Goal: Task Accomplishment & Management: Complete application form

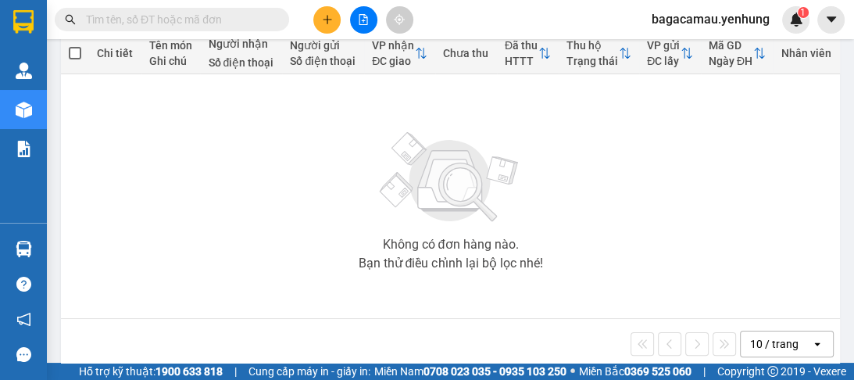
scroll to position [212, 0]
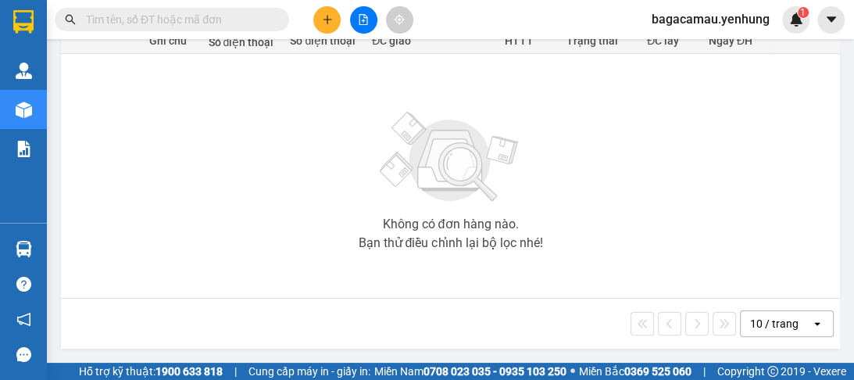
click at [761, 326] on div "10 / trang" at bounding box center [774, 324] width 48 height 16
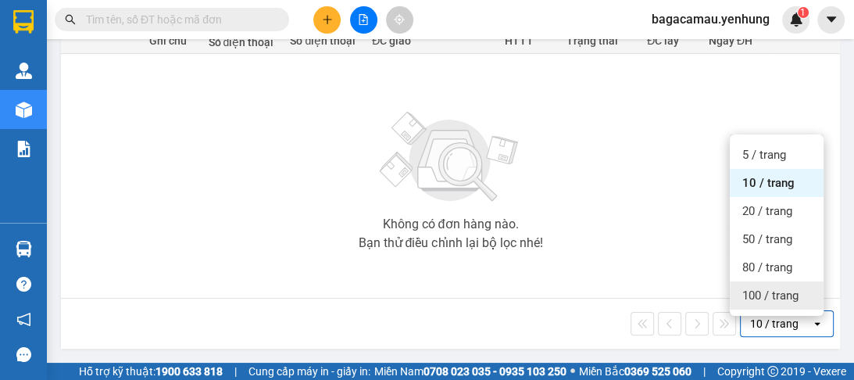
click at [763, 287] on span "100 / trang" at bounding box center [770, 295] width 56 height 16
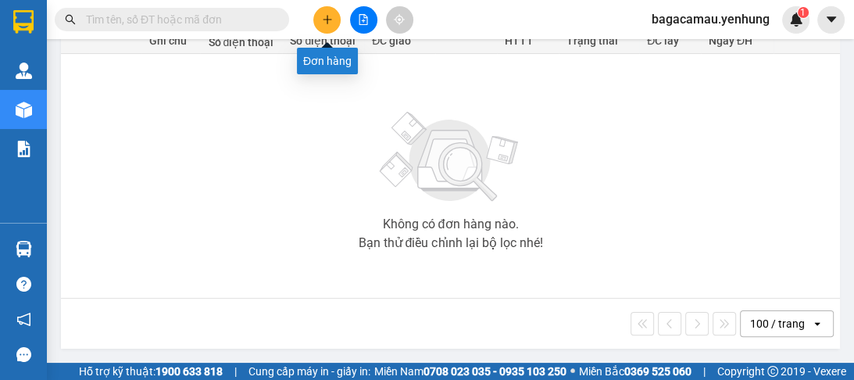
click at [323, 15] on icon "plus" at bounding box center [327, 19] width 11 height 11
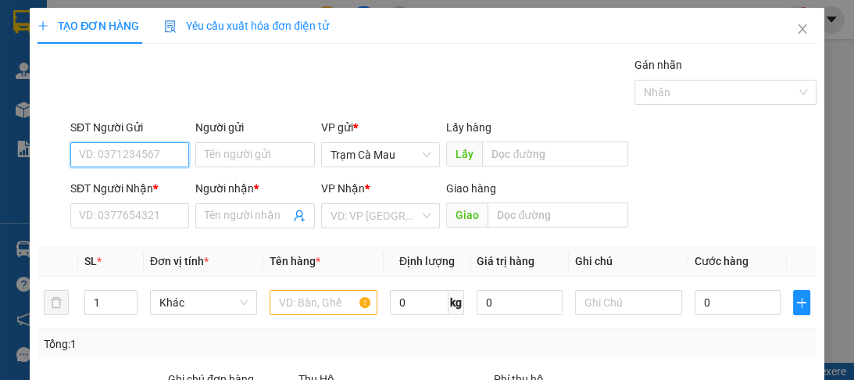
scroll to position [187, 0]
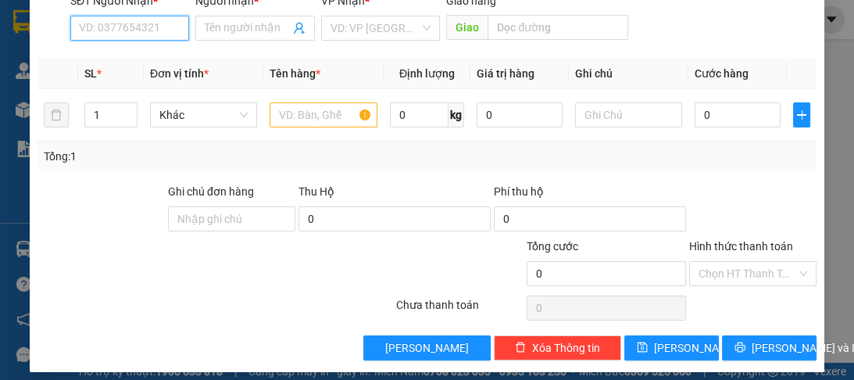
click at [125, 23] on input "SĐT Người Nhận *" at bounding box center [129, 28] width 119 height 25
click at [133, 62] on div "0942547237 - A" at bounding box center [128, 58] width 99 height 17
type input "0942547237"
type input "A"
type input "ĐN"
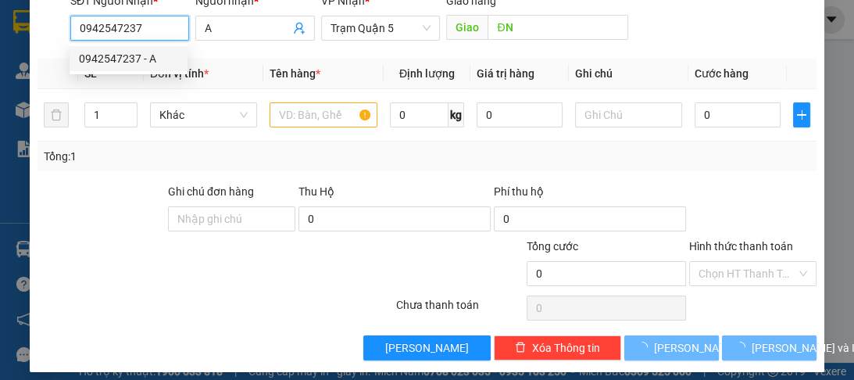
type input "100.000"
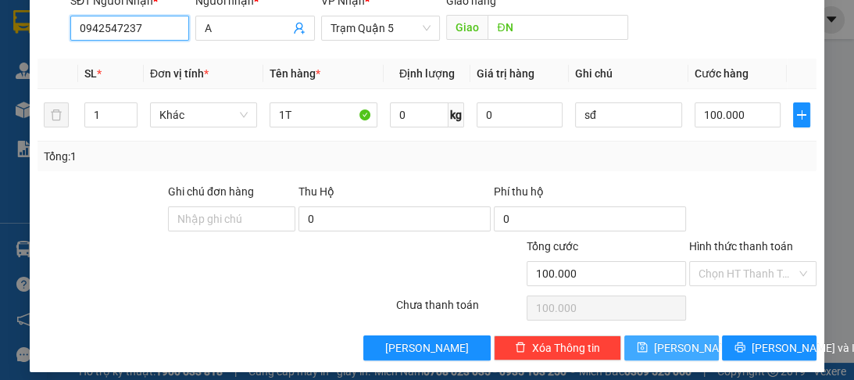
type input "0942547237"
click at [687, 351] on button "Lưu" at bounding box center [671, 347] width 94 height 25
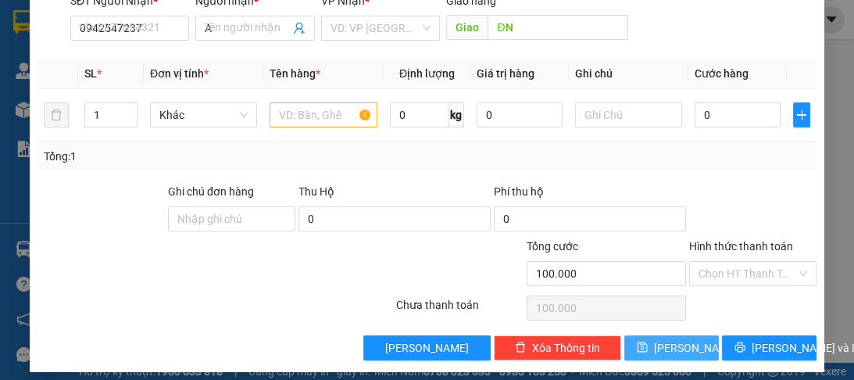
type input "0"
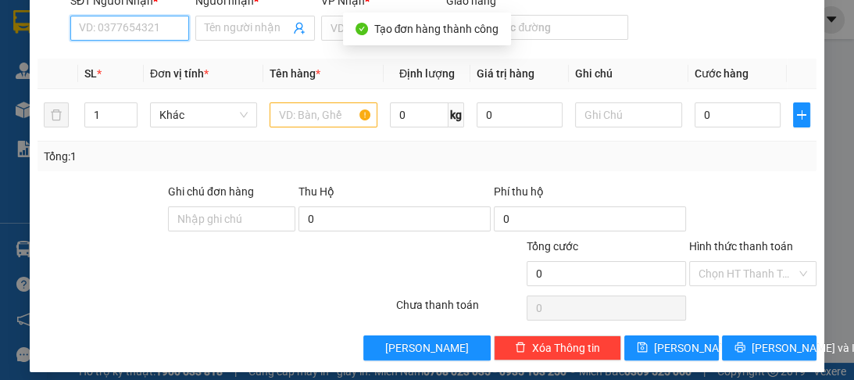
click at [113, 34] on input "SĐT Người Nhận *" at bounding box center [129, 28] width 119 height 25
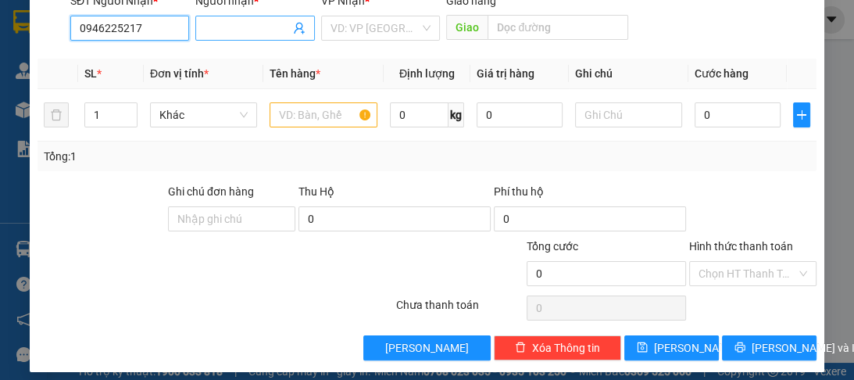
type input "0946225217"
click at [213, 26] on input "Người nhận *" at bounding box center [247, 28] width 84 height 17
type input "a"
click at [362, 35] on input "search" at bounding box center [374, 27] width 89 height 23
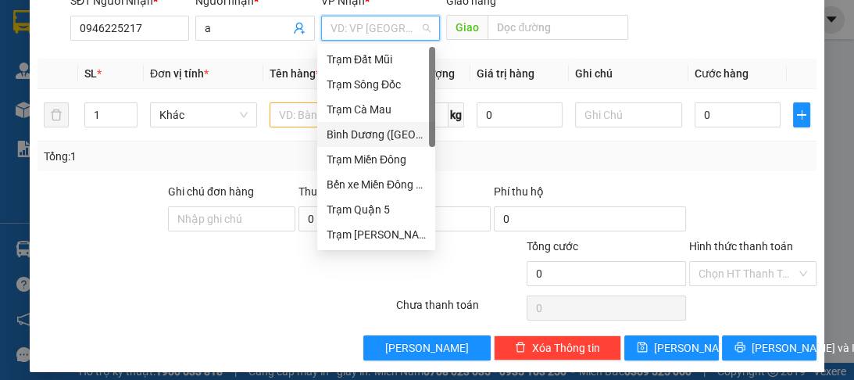
click at [367, 133] on div "Bình Dương ([GEOGRAPHIC_DATA])" at bounding box center [375, 134] width 99 height 17
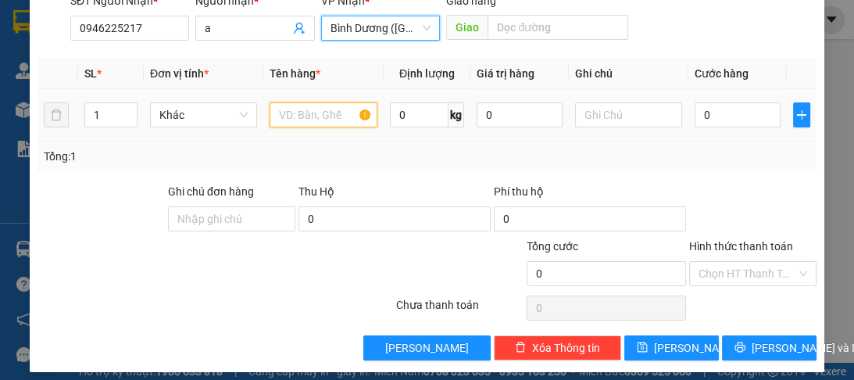
click at [326, 111] on input "text" at bounding box center [322, 114] width 107 height 25
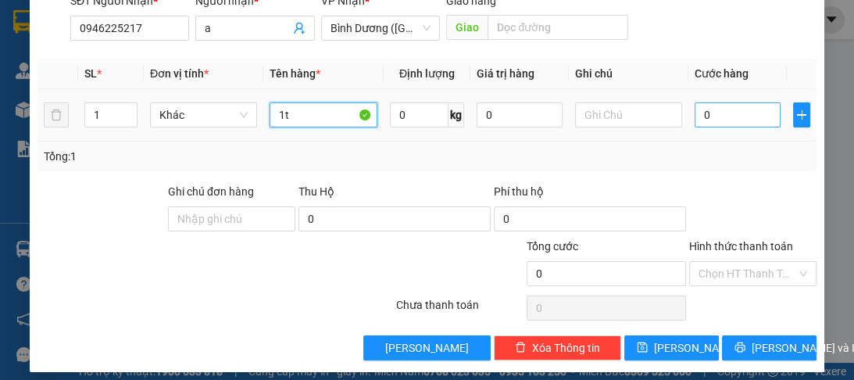
type input "1t"
click at [722, 120] on input "0" at bounding box center [737, 114] width 86 height 25
type input "1"
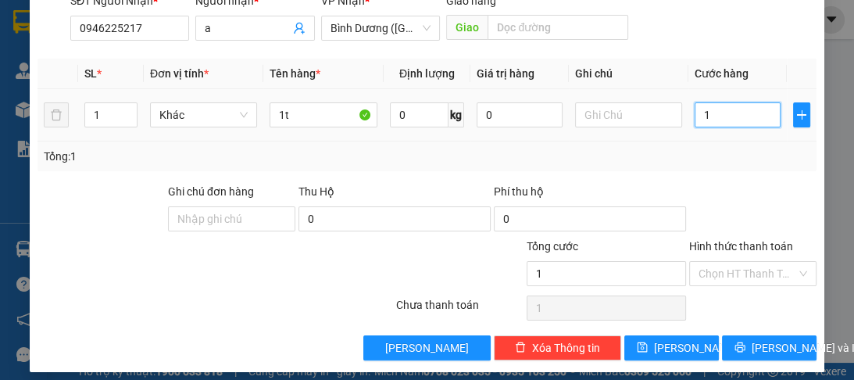
type input "15"
type input "150"
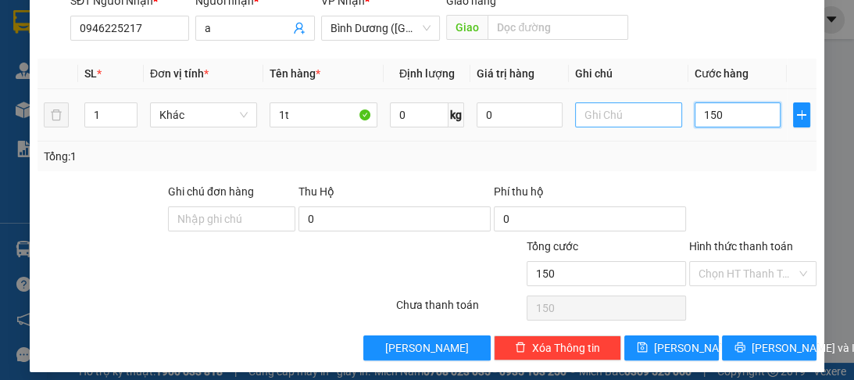
type input "150"
type input "150.000"
click at [596, 112] on input "text" at bounding box center [628, 114] width 107 height 25
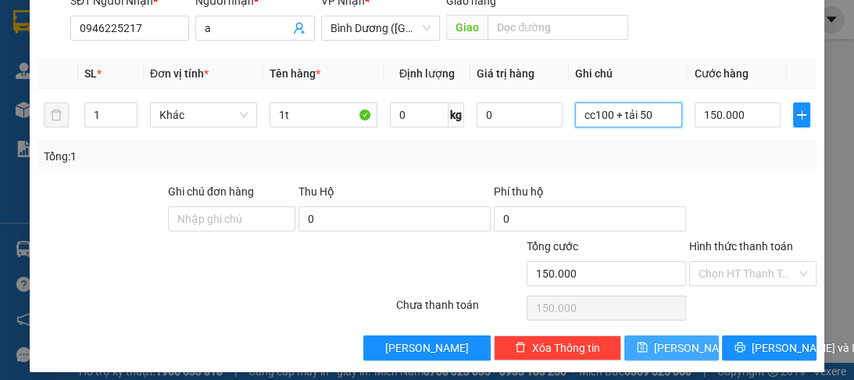
type input "cc100 + tải 50"
click at [677, 345] on span "Lưu" at bounding box center [696, 347] width 84 height 17
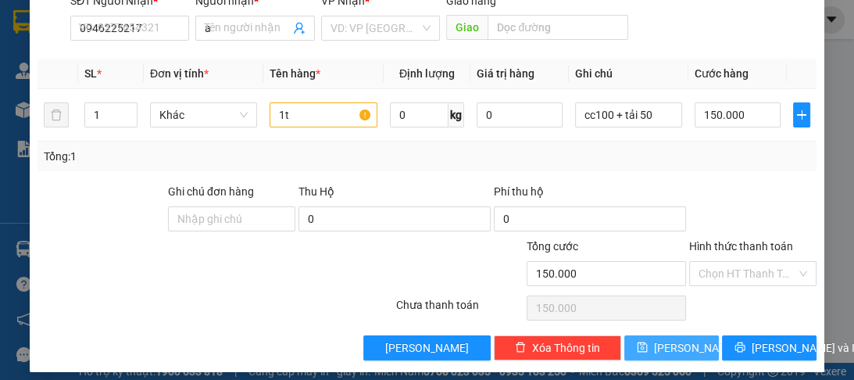
type input "0"
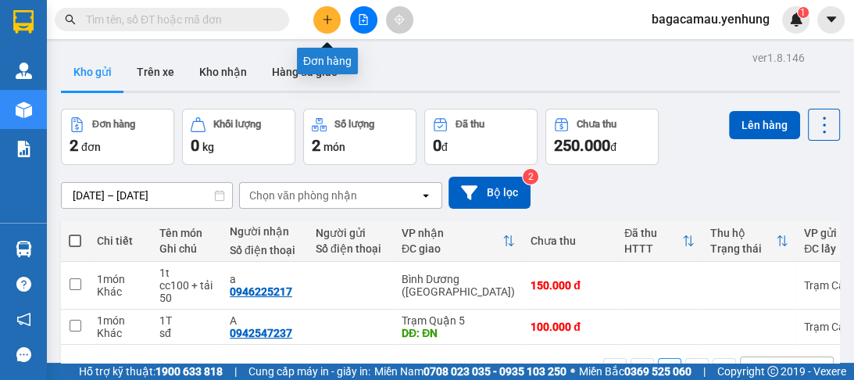
click at [322, 16] on icon "plus" at bounding box center [327, 19] width 11 height 11
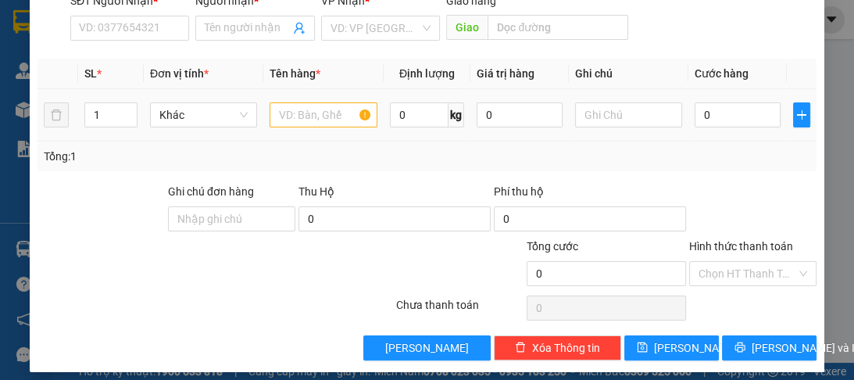
scroll to position [197, 0]
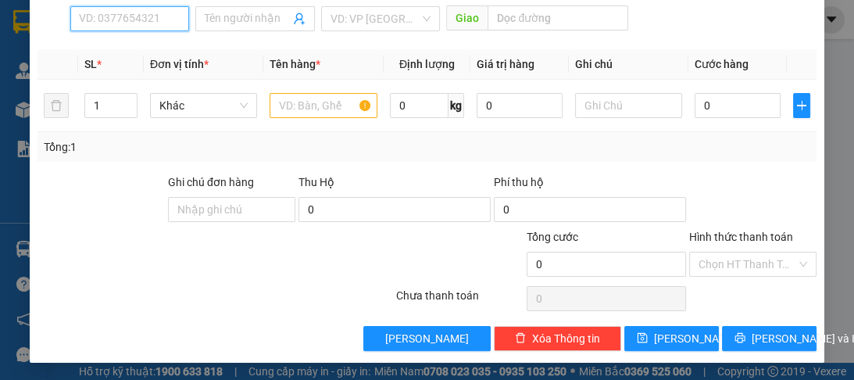
click at [120, 25] on input "SĐT Người Nhận *" at bounding box center [129, 18] width 119 height 25
type input "0911757688"
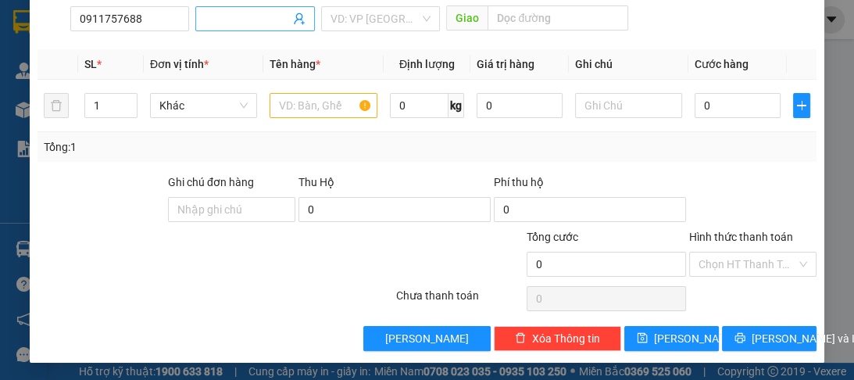
click at [210, 16] on input "Người nhận *" at bounding box center [247, 18] width 84 height 17
type input "a"
click at [346, 22] on input "search" at bounding box center [374, 18] width 89 height 23
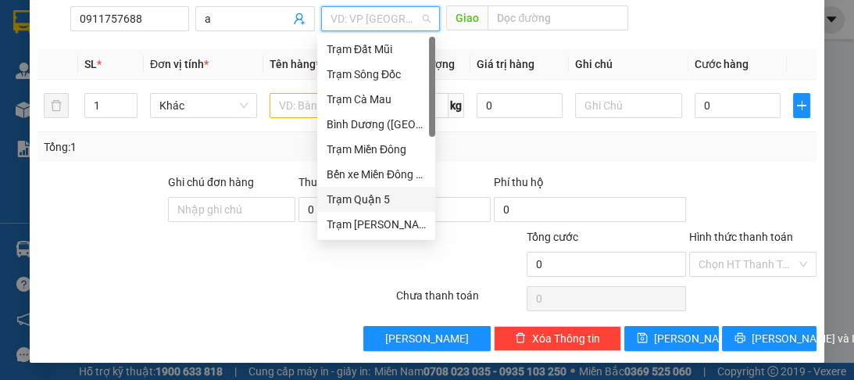
click at [344, 195] on div "Trạm Quận 5" at bounding box center [375, 199] width 99 height 17
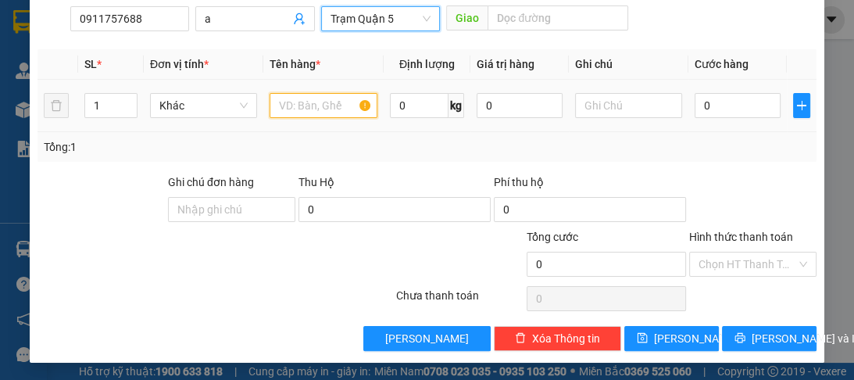
click at [316, 112] on input "text" at bounding box center [322, 105] width 107 height 25
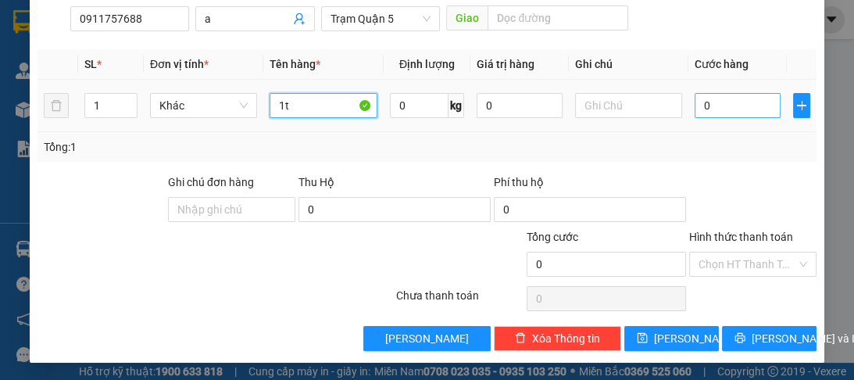
type input "1t"
click at [729, 115] on input "0" at bounding box center [737, 105] width 86 height 25
type input "7"
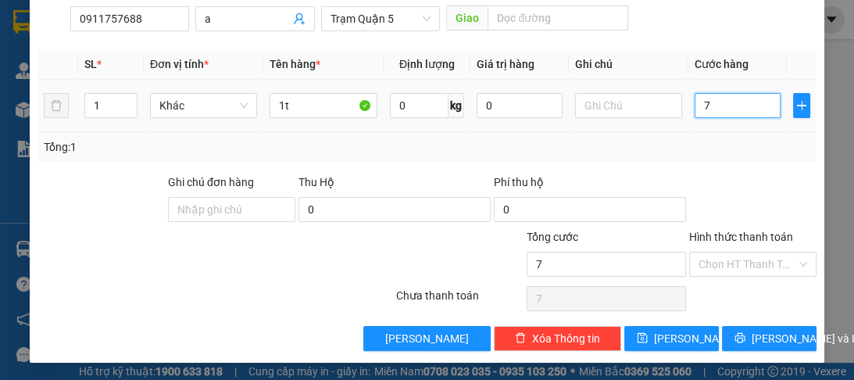
type input "70"
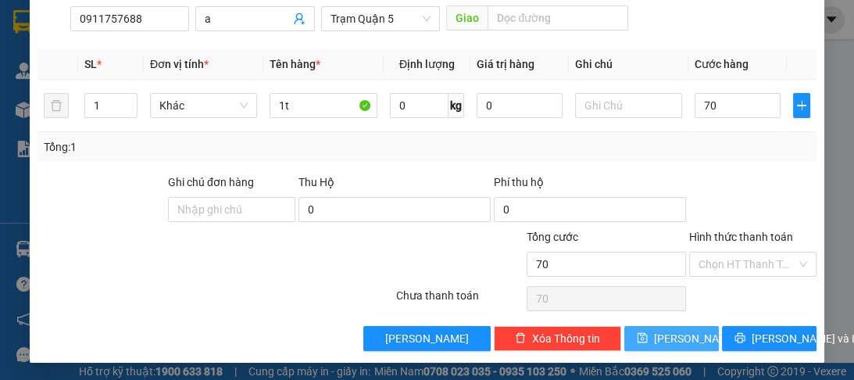
type input "70.000"
click at [696, 337] on button "Lưu" at bounding box center [671, 338] width 94 height 25
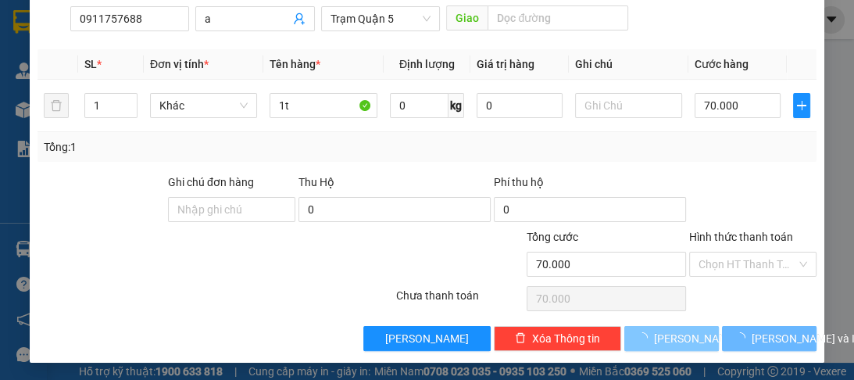
type input "0"
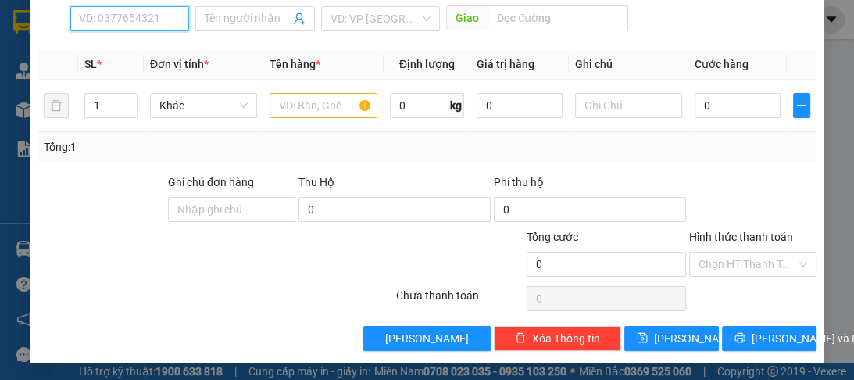
click at [121, 14] on input "SĐT Người Nhận *" at bounding box center [129, 18] width 119 height 25
click at [131, 19] on input "036242420" at bounding box center [129, 18] width 119 height 25
type input "0362424290"
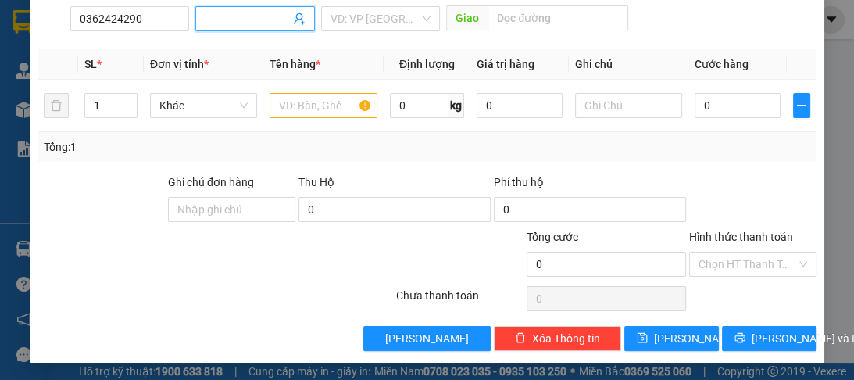
click at [222, 17] on input "Người nhận *" at bounding box center [247, 18] width 84 height 17
type input "a"
click at [385, 23] on input "search" at bounding box center [374, 18] width 89 height 23
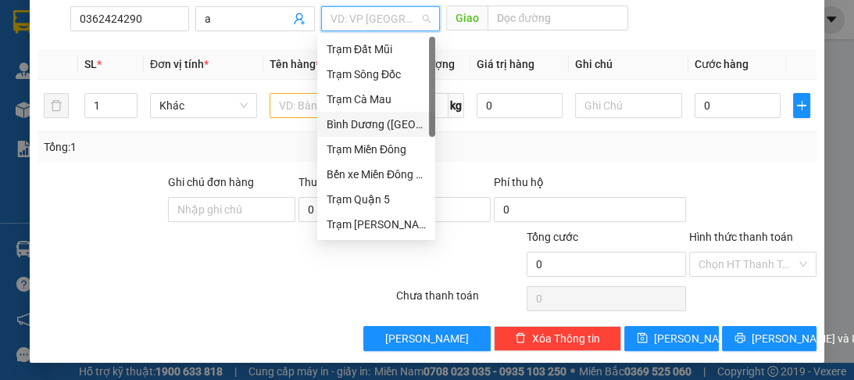
click at [390, 131] on div "Bình Dương ([GEOGRAPHIC_DATA])" at bounding box center [375, 124] width 99 height 17
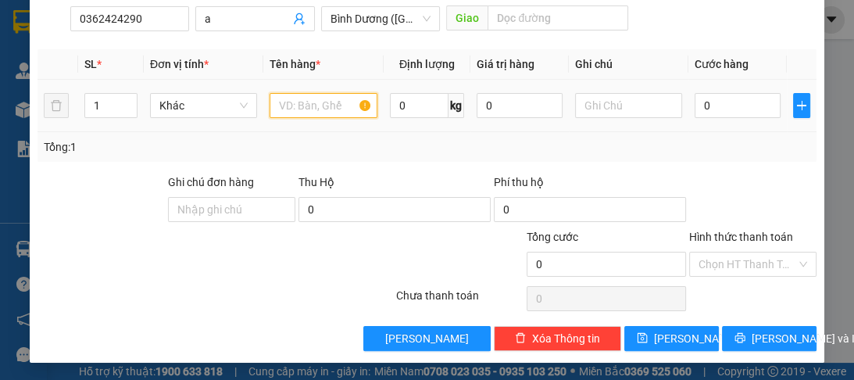
click at [306, 99] on input "text" at bounding box center [322, 105] width 107 height 25
type input "1t"
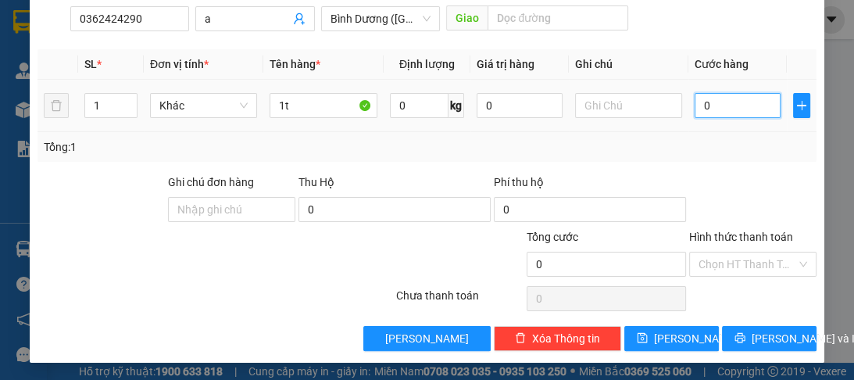
click at [724, 106] on input "0" at bounding box center [737, 105] width 86 height 25
type input "8"
type input "80"
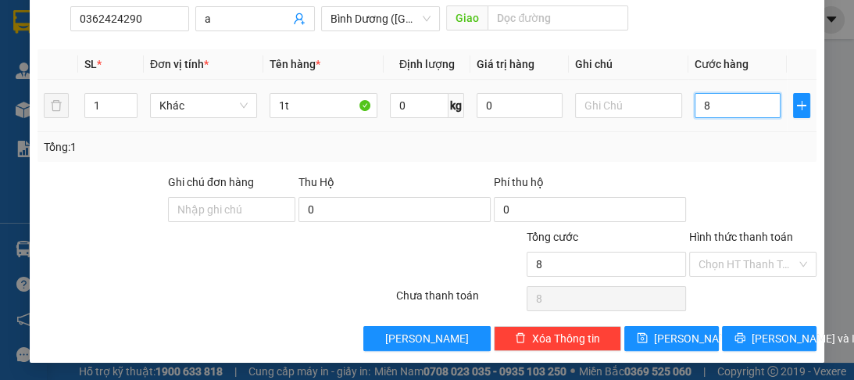
type input "80"
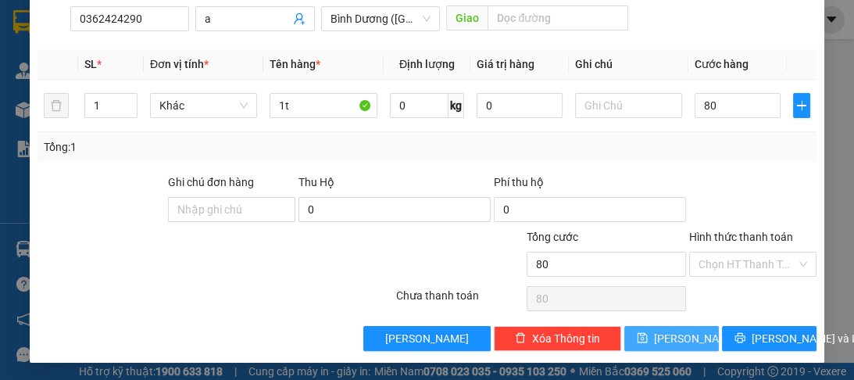
type input "80.000"
click at [647, 340] on icon "save" at bounding box center [641, 337] width 11 height 11
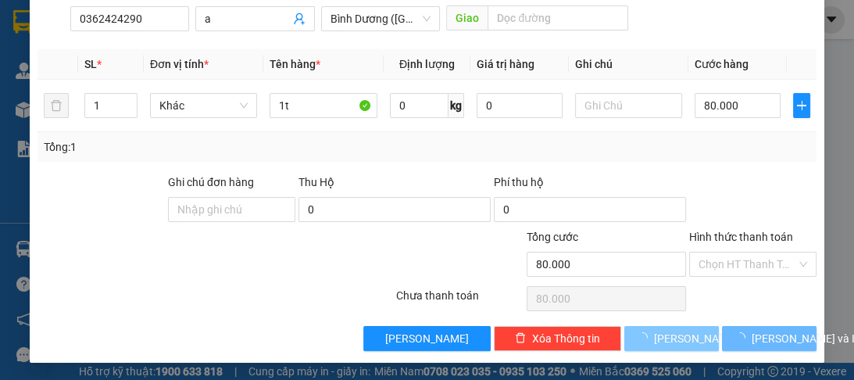
type input "0"
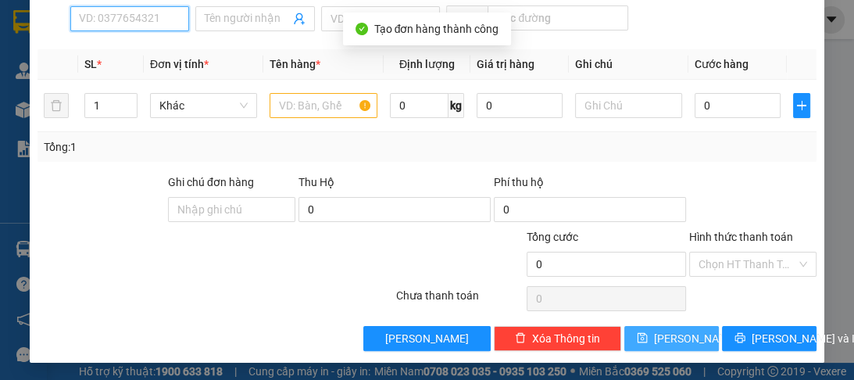
click at [155, 25] on input "SĐT Người Nhận *" at bounding box center [129, 18] width 119 height 25
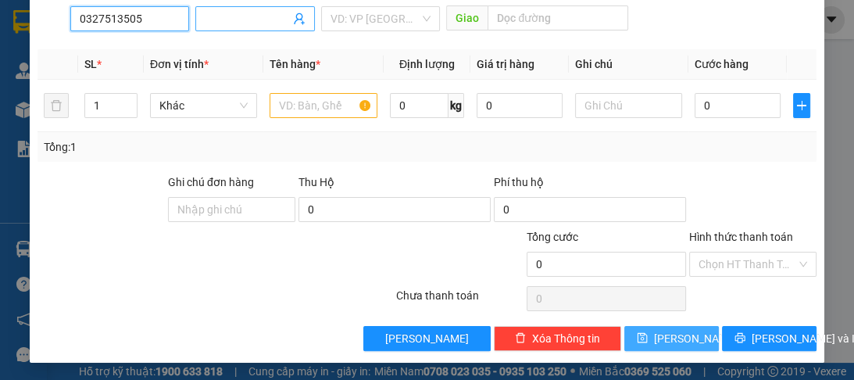
type input "0327513505"
click at [273, 18] on input "Người nhận *" at bounding box center [247, 18] width 84 height 17
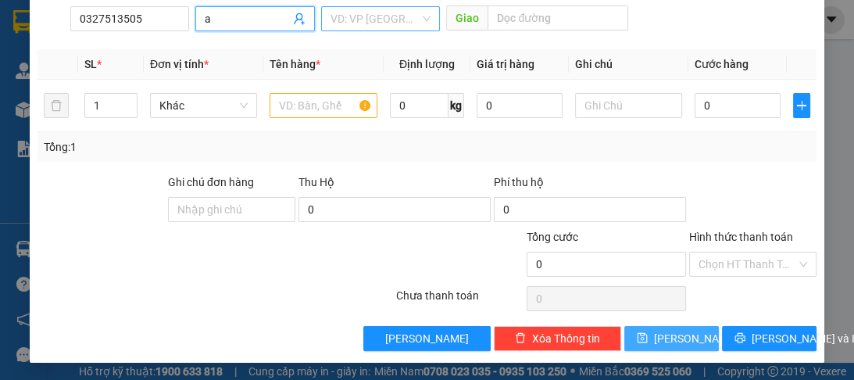
type input "a"
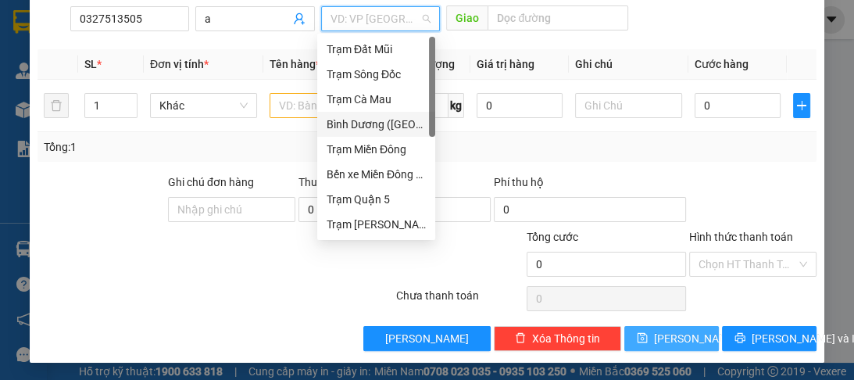
click at [372, 20] on input "search" at bounding box center [374, 18] width 89 height 23
click at [378, 146] on div "Trạm Miền Đông" at bounding box center [375, 149] width 99 height 17
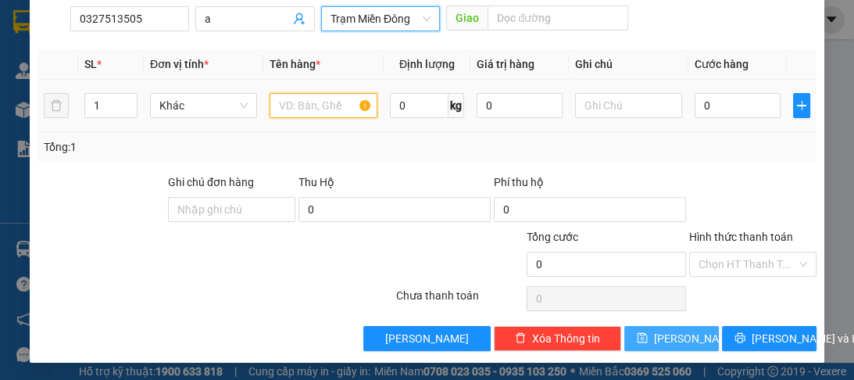
click at [312, 109] on input "text" at bounding box center [322, 105] width 107 height 25
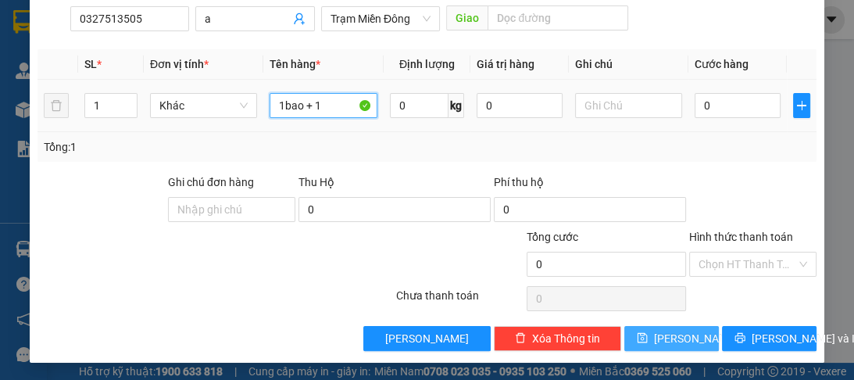
click at [312, 109] on input "1bao + 1" at bounding box center [322, 105] width 107 height 25
click at [324, 109] on input "1bao + 1" at bounding box center [322, 105] width 107 height 25
type input "1bao + 1 món"
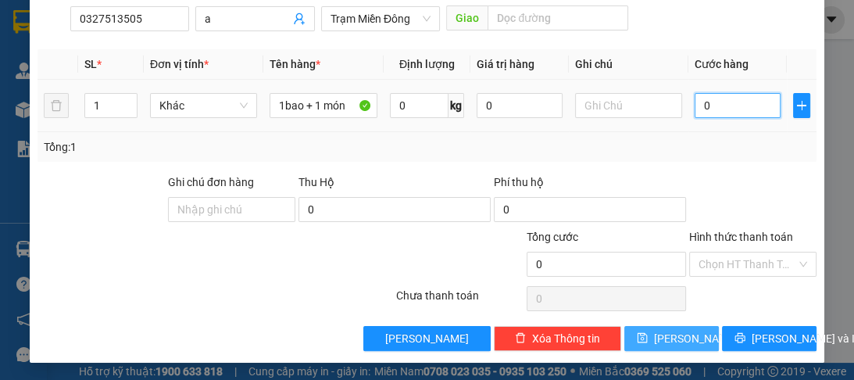
click at [718, 107] on input "0" at bounding box center [737, 105] width 86 height 25
type input "1"
type input "12"
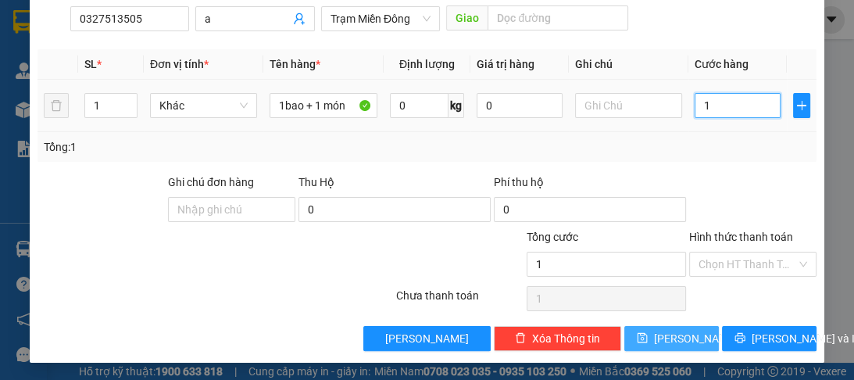
type input "12"
type input "120"
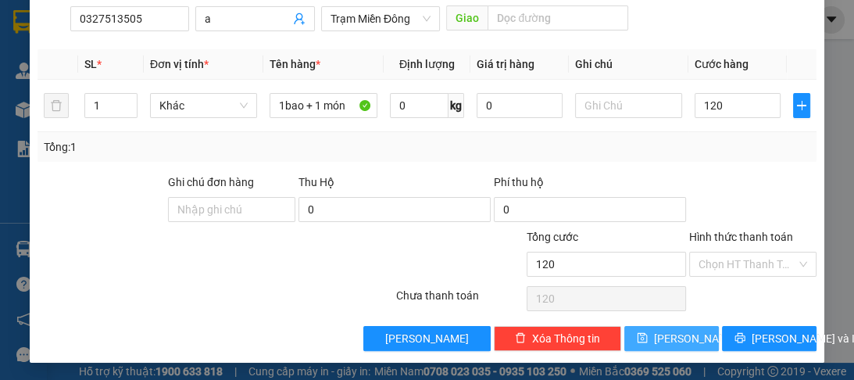
type input "120.000"
click at [662, 337] on button "Lưu" at bounding box center [671, 338] width 94 height 25
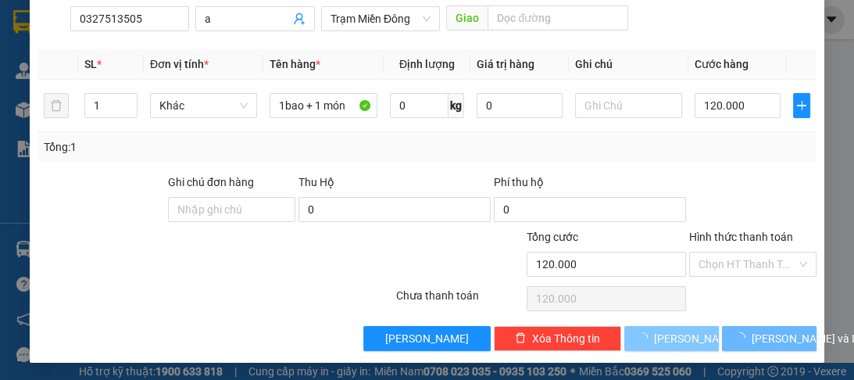
type input "0"
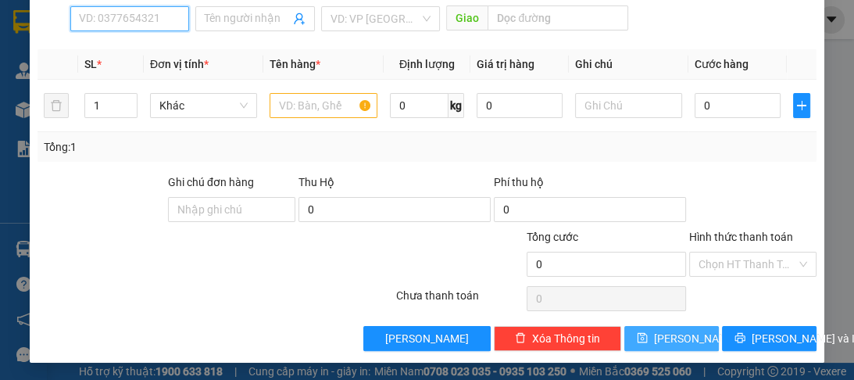
click at [102, 25] on input "SĐT Người Nhận *" at bounding box center [129, 18] width 119 height 25
type input "0938057879"
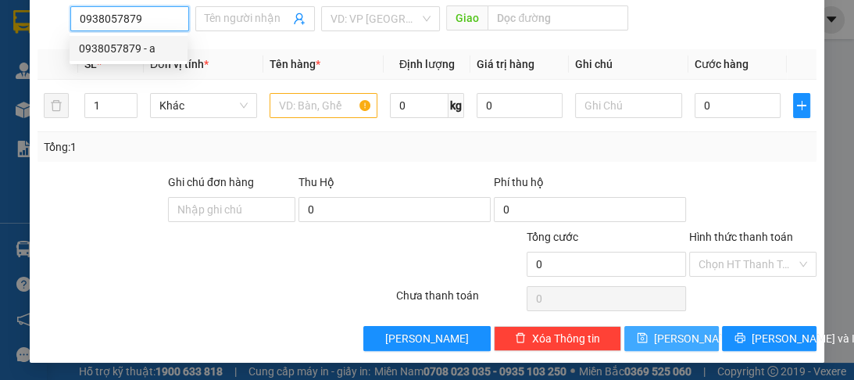
click at [109, 49] on div "0938057879 - a" at bounding box center [128, 48] width 99 height 17
type input "a"
type input "bà điểm"
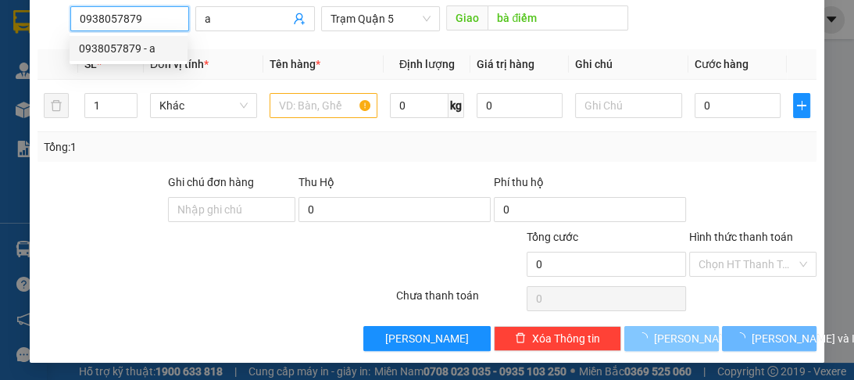
type input "150.000"
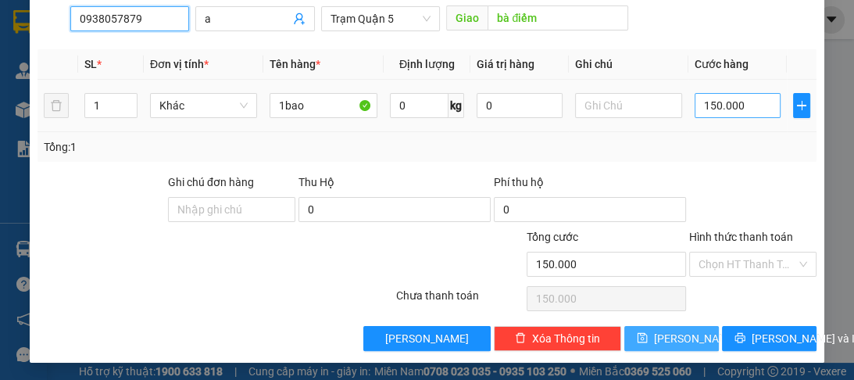
type input "0938057879"
click at [739, 111] on input "150.000" at bounding box center [737, 105] width 86 height 25
type input "0"
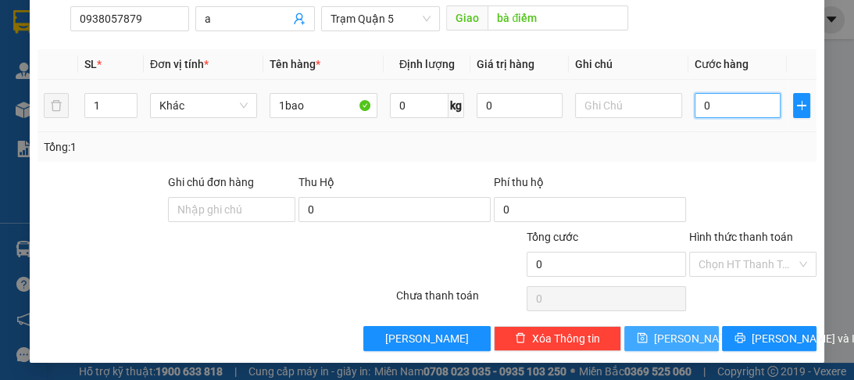
type input "1"
type input "01"
type input "10"
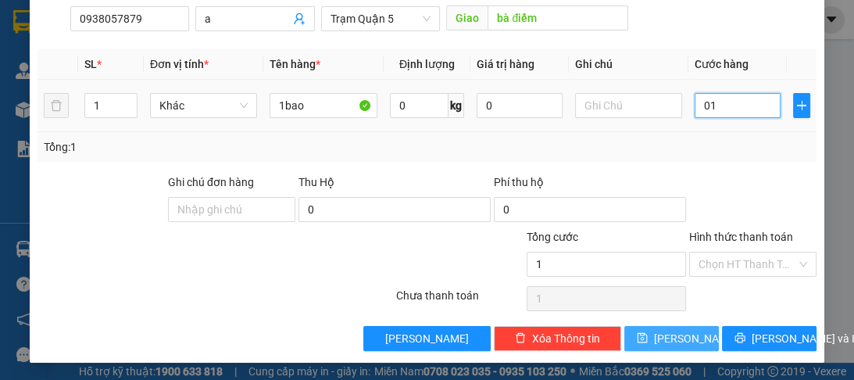
type input "010"
type input "100"
type input "0.100"
type input "100.000"
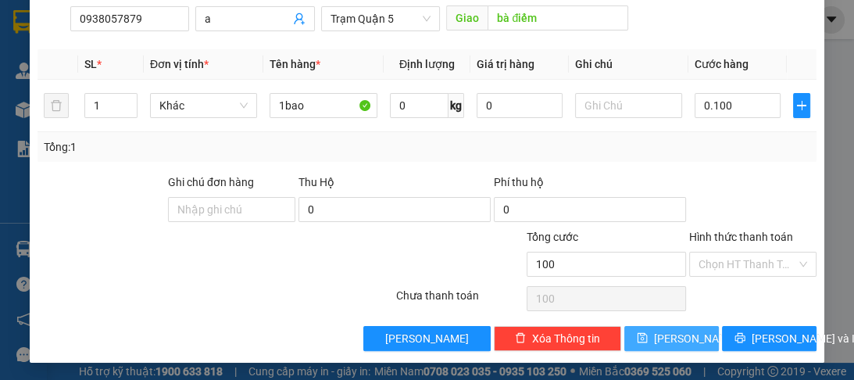
type input "100.000"
click at [658, 338] on button "Lưu" at bounding box center [671, 338] width 94 height 25
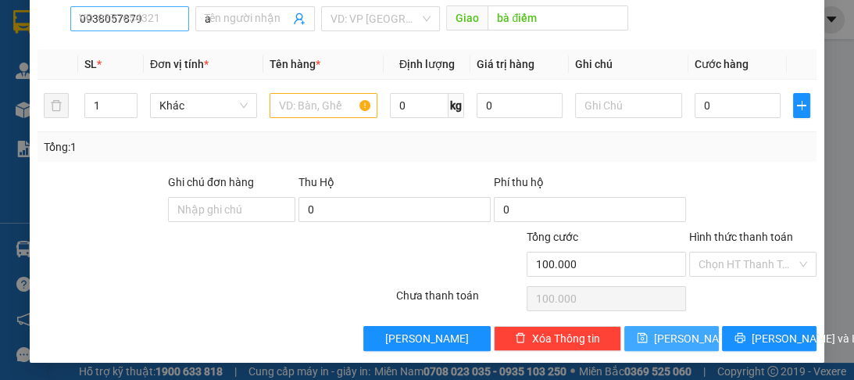
type input "0"
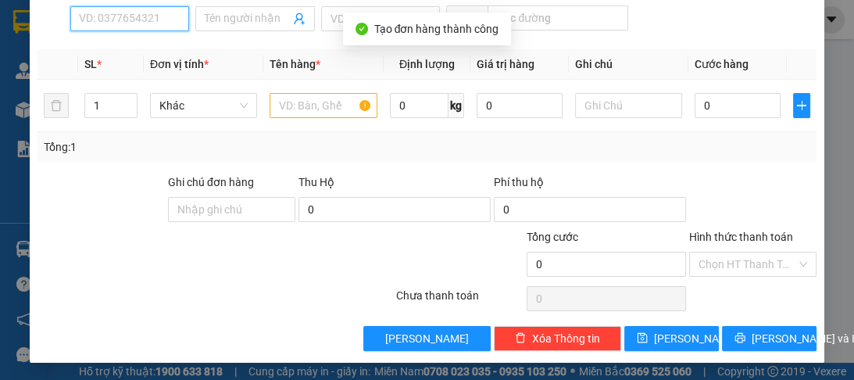
click at [116, 14] on input "SĐT Người Nhận *" at bounding box center [129, 18] width 119 height 25
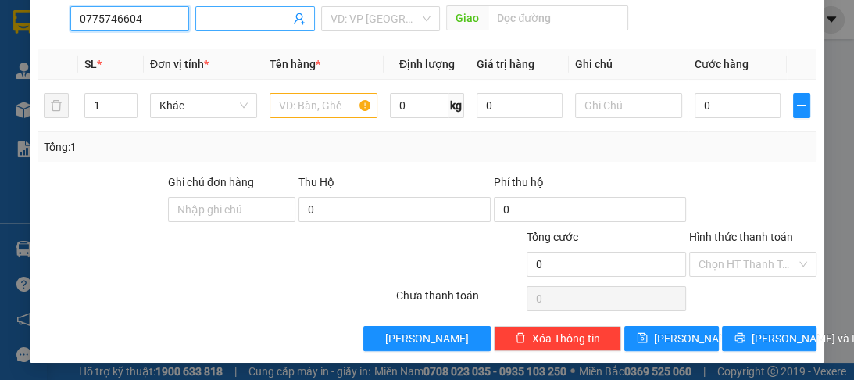
type input "0775746604"
click at [234, 22] on input "Người nhận *" at bounding box center [247, 18] width 84 height 17
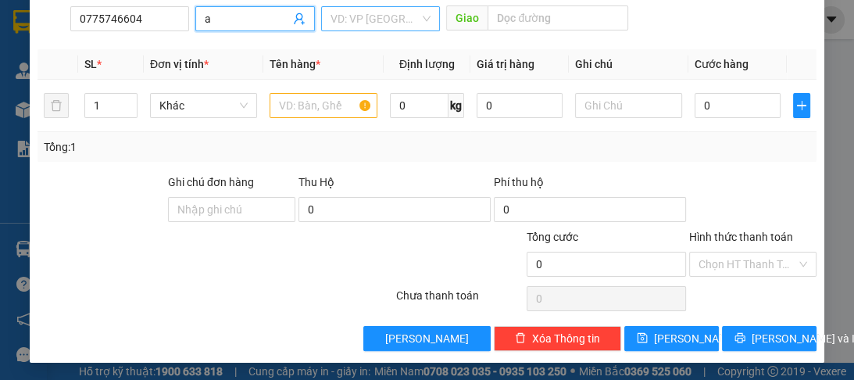
type input "a"
click at [365, 13] on input "search" at bounding box center [374, 18] width 89 height 23
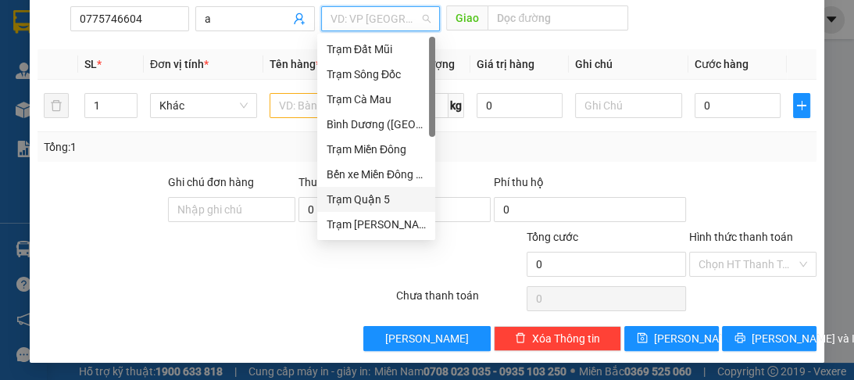
drag, startPoint x: 383, startPoint y: 198, endPoint x: 480, endPoint y: 77, distance: 156.1
click at [387, 177] on div "Trạm Đất Mũi Trạm Sông Đốc Trạm Cà Mau Bình Dương (BX Bàu Bàng) Trạm Miền Đông …" at bounding box center [376, 162] width 118 height 250
click at [378, 202] on div "Trạm Quận 5" at bounding box center [375, 199] width 99 height 17
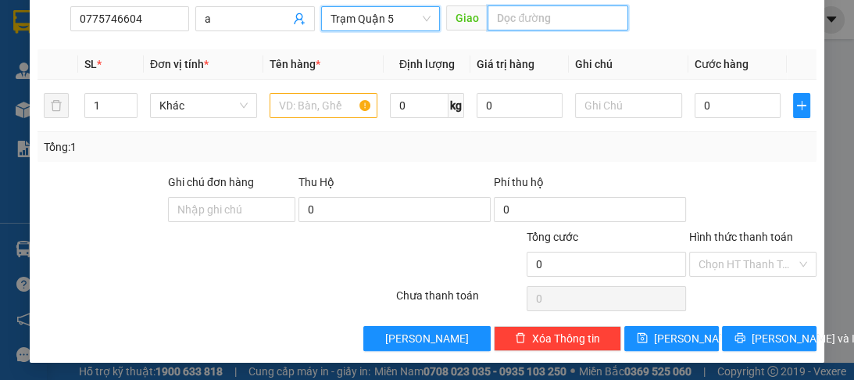
click at [496, 14] on input "text" at bounding box center [557, 17] width 141 height 25
type input "suối tiên"
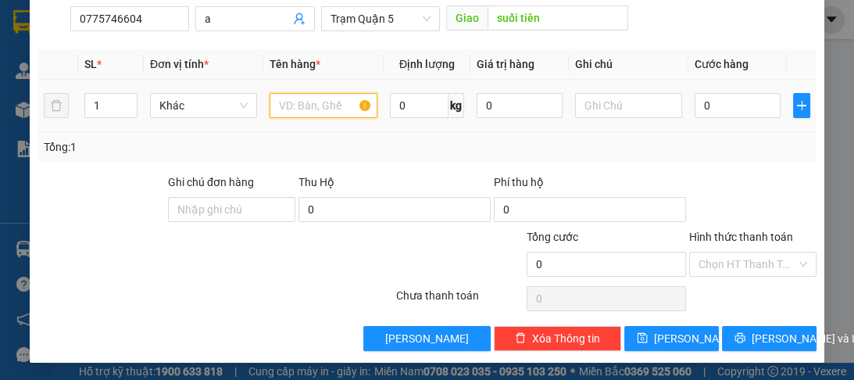
click at [312, 106] on input "text" at bounding box center [322, 105] width 107 height 25
type input "1t"
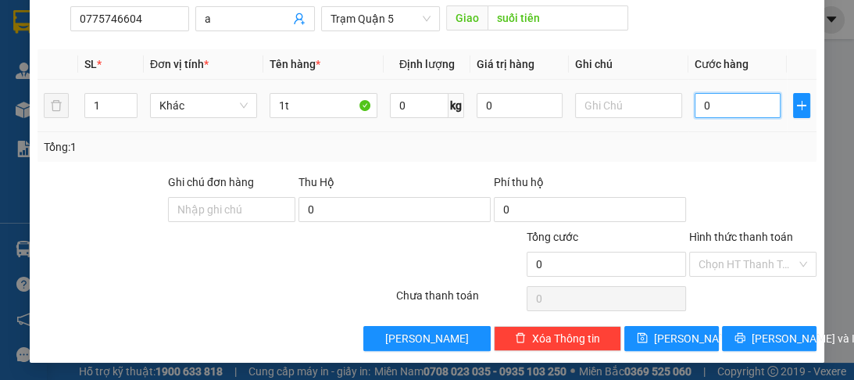
click at [737, 114] on input "0" at bounding box center [737, 105] width 86 height 25
type input "8"
type input "80"
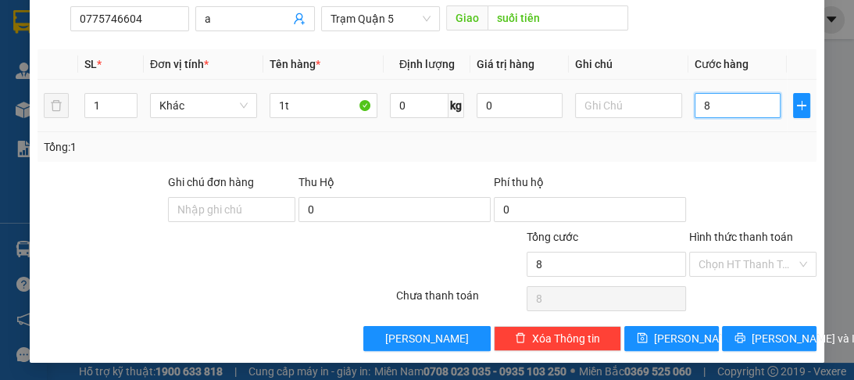
type input "80"
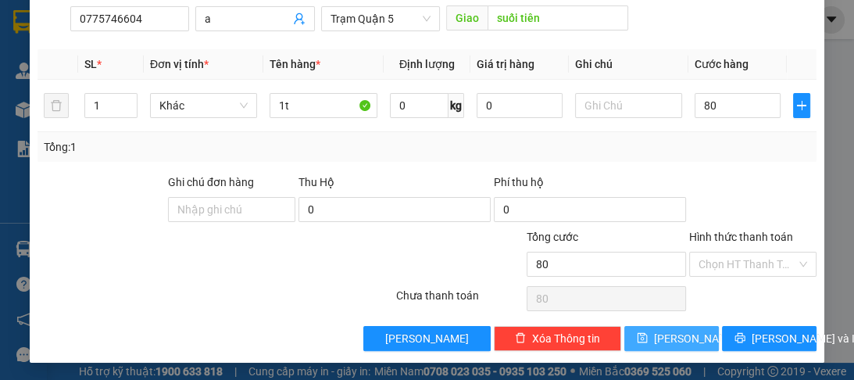
type input "80.000"
click at [684, 339] on button "Lưu" at bounding box center [671, 338] width 94 height 25
type input "0"
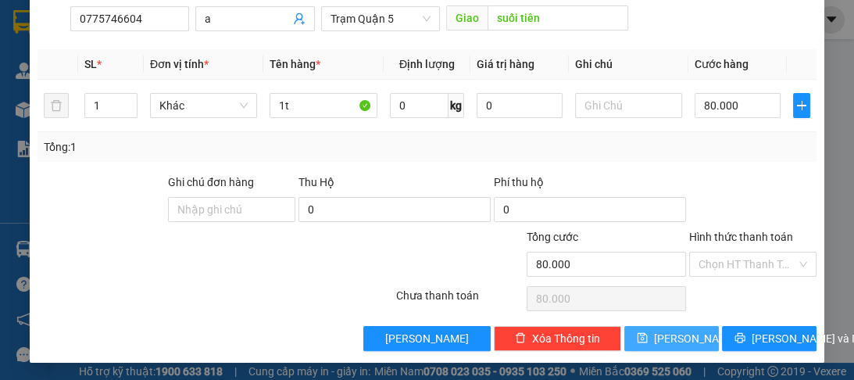
type input "0"
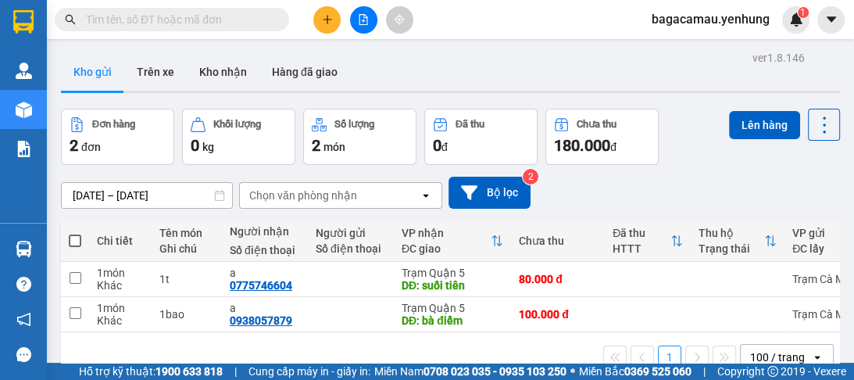
scroll to position [62, 0]
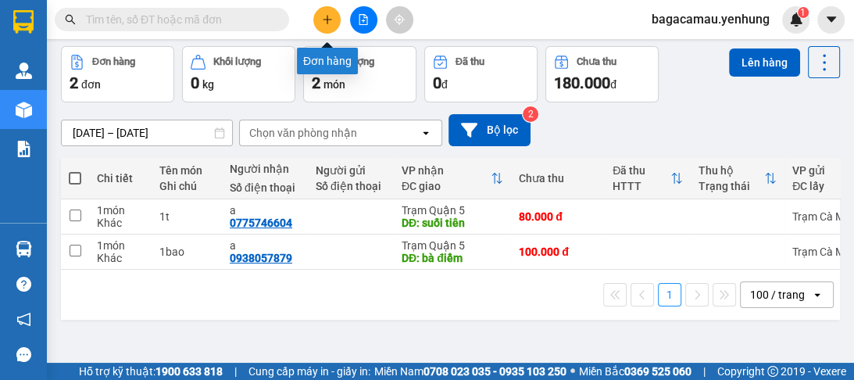
click at [323, 19] on icon "plus" at bounding box center [327, 19] width 9 height 1
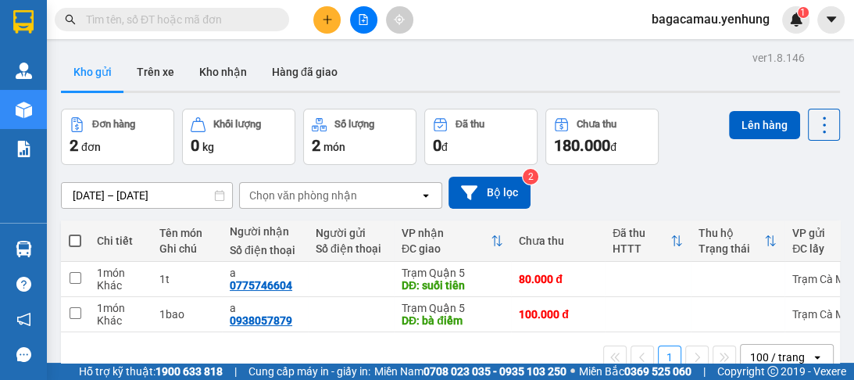
click at [600, 70] on div "Kho gửi Trên xe Kho nhận Hàng đã giao" at bounding box center [450, 73] width 779 height 41
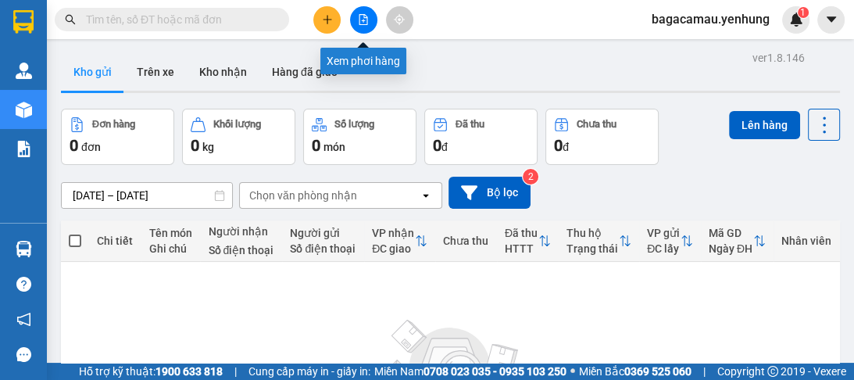
click at [353, 16] on button at bounding box center [363, 19] width 27 height 27
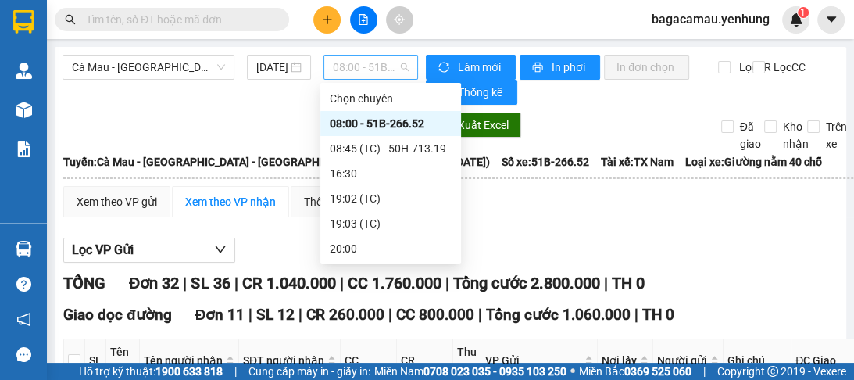
click at [336, 74] on span "08:00 - 51B-266.52" at bounding box center [371, 66] width 76 height 23
click at [393, 143] on div "08:45 (TC) - 50H-713.19" at bounding box center [391, 148] width 122 height 17
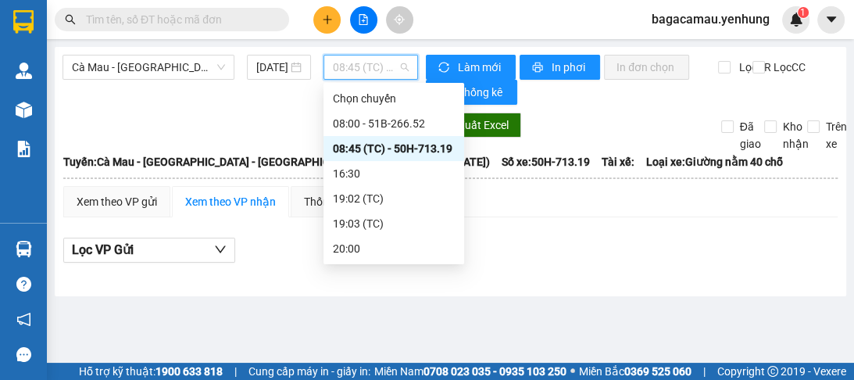
click at [371, 72] on span "08:45 (TC) - 50H-713.19" at bounding box center [371, 66] width 76 height 23
click at [369, 124] on div "08:00 - 51B-266.52" at bounding box center [394, 123] width 122 height 17
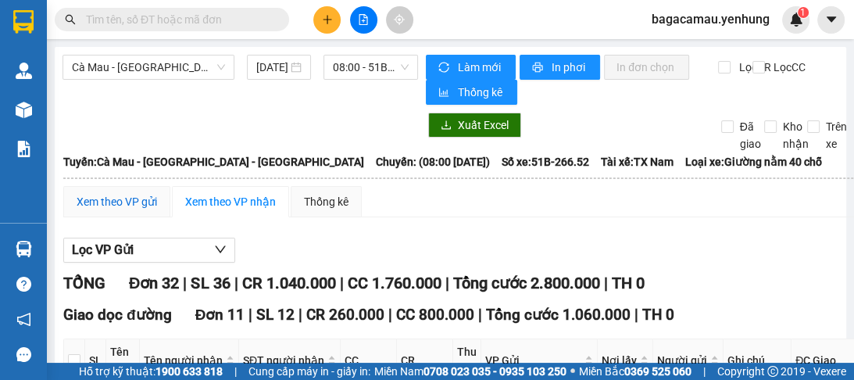
click at [105, 201] on div "Xem theo VP gửi" at bounding box center [117, 201] width 80 height 17
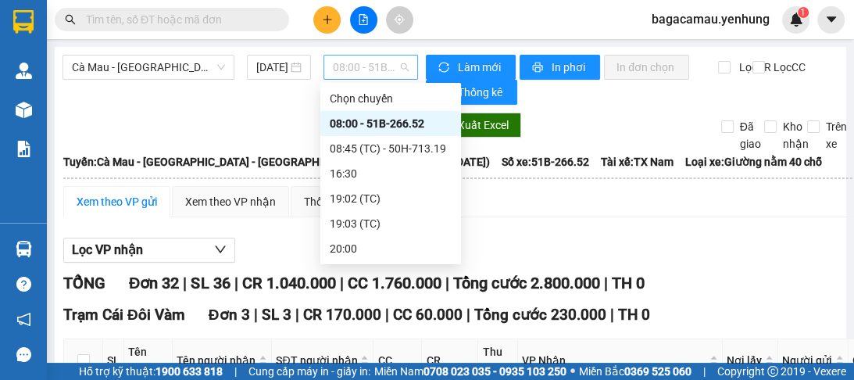
click at [344, 72] on span "08:00 - 51B-266.52" at bounding box center [371, 66] width 76 height 23
click at [402, 127] on div "08:00 - 51B-266.52" at bounding box center [391, 123] width 122 height 17
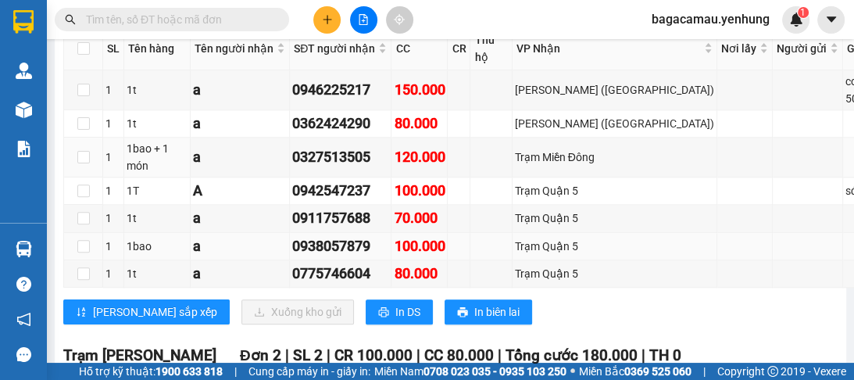
scroll to position [1312, 0]
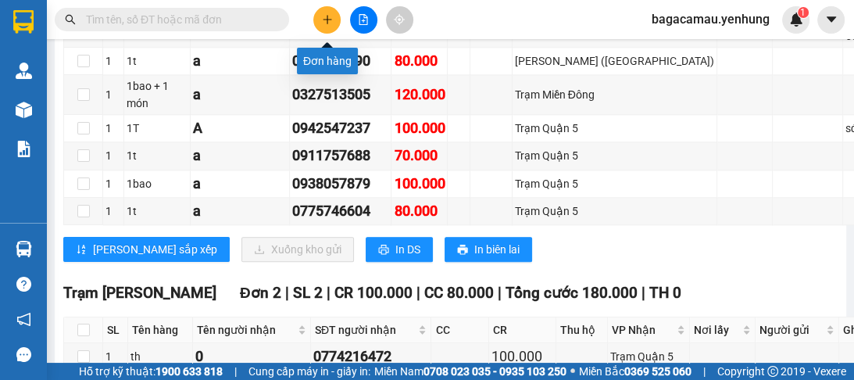
click at [322, 18] on icon "plus" at bounding box center [327, 19] width 11 height 11
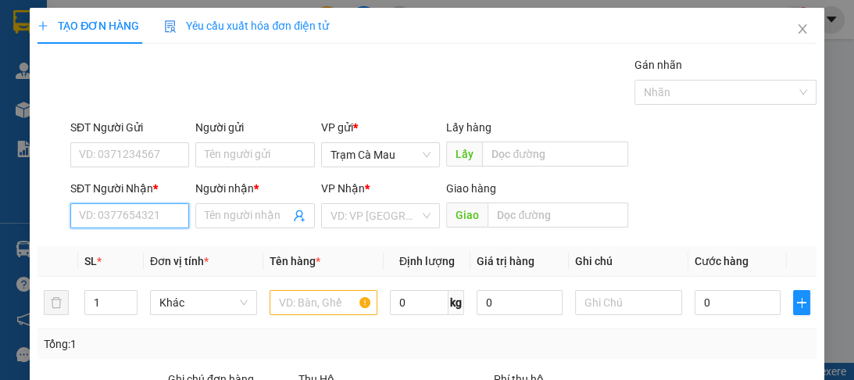
click at [165, 216] on input "SĐT Người Nhận *" at bounding box center [129, 215] width 119 height 25
type input "0937437134"
click at [165, 237] on div "0937437134 - A" at bounding box center [128, 245] width 99 height 17
type input "A"
type input "ĐN"
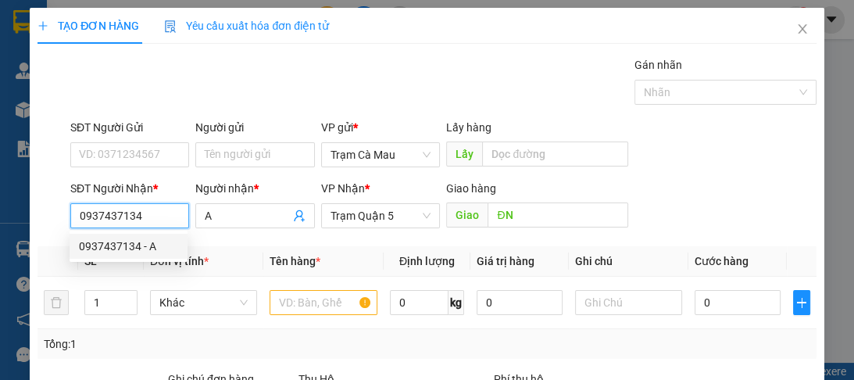
type input "120.000"
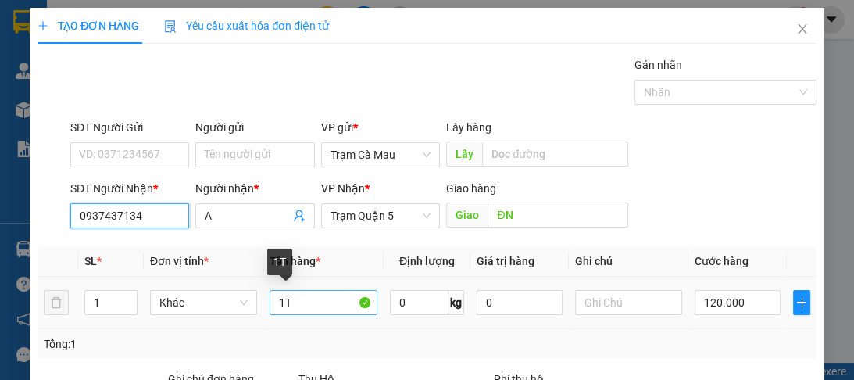
type input "0937437134"
click at [318, 312] on input "1T" at bounding box center [322, 302] width 107 height 25
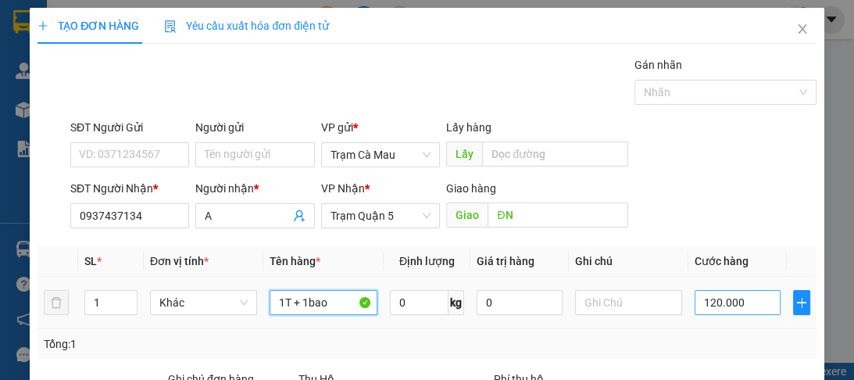
type input "1T + 1bao"
click at [746, 312] on input "120.000" at bounding box center [737, 302] width 86 height 25
type input "0"
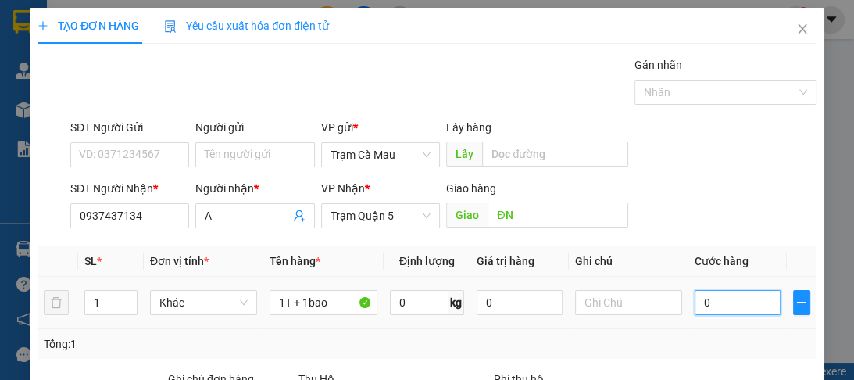
type input "1"
type input "01"
type input "15"
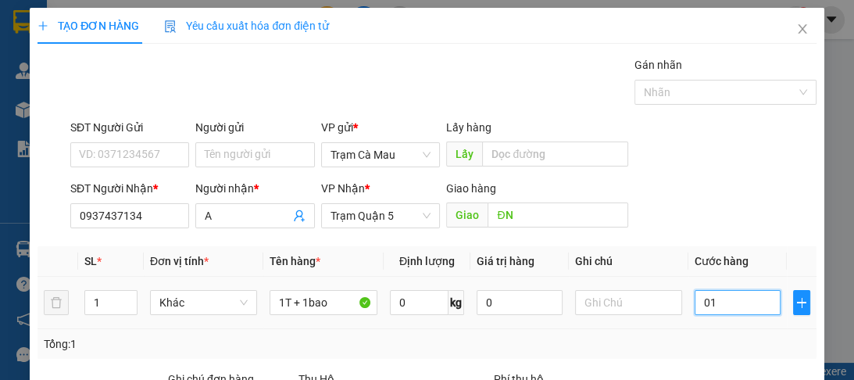
type input "015"
type input "150"
type input "0.150"
type input "15"
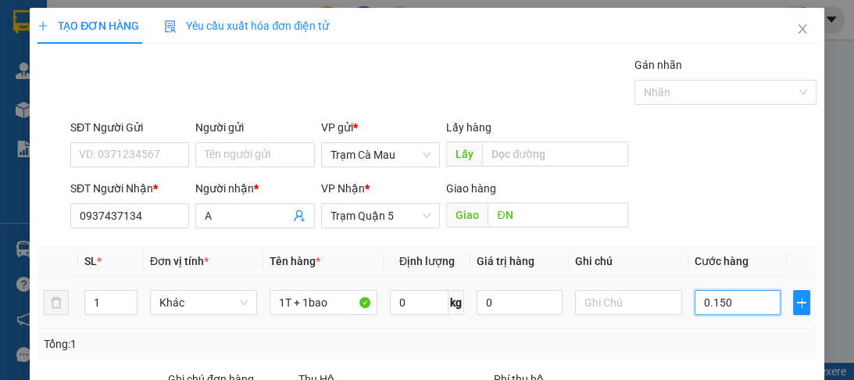
type input "15"
type input "01"
type input "1"
type input "0"
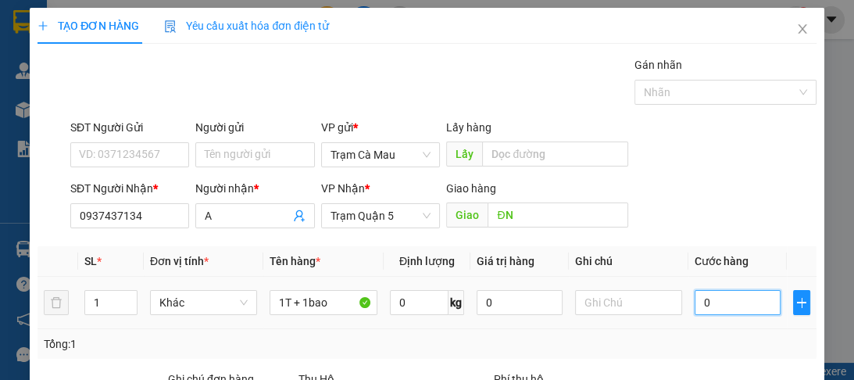
type input "0"
type input "02"
type input "2"
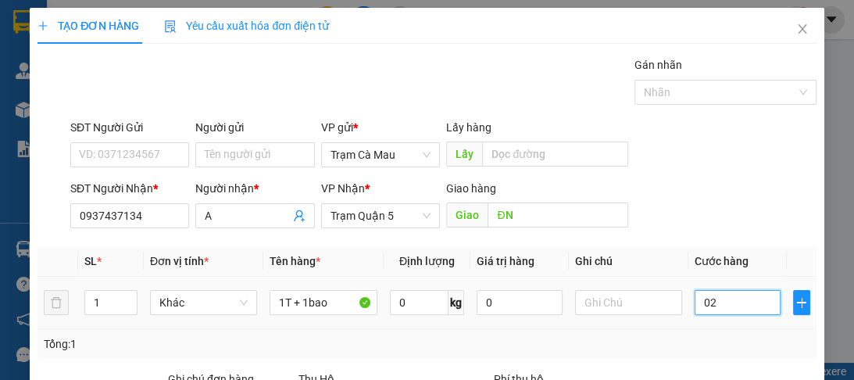
type input "20"
type input "020"
type input "200"
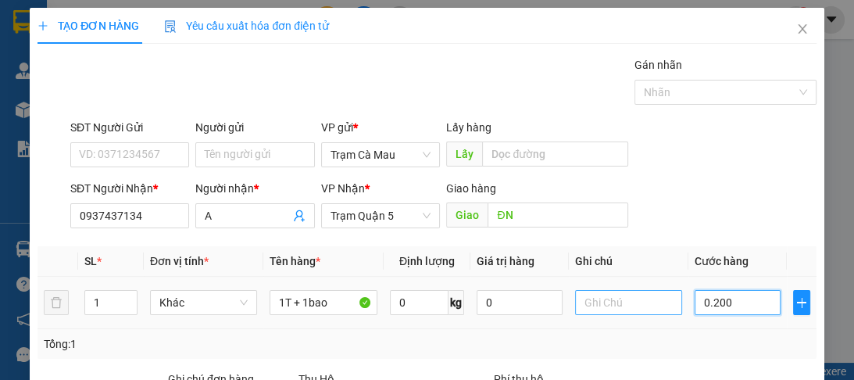
type input "0.200"
type input "200.000"
click at [609, 306] on input "text" at bounding box center [628, 302] width 107 height 25
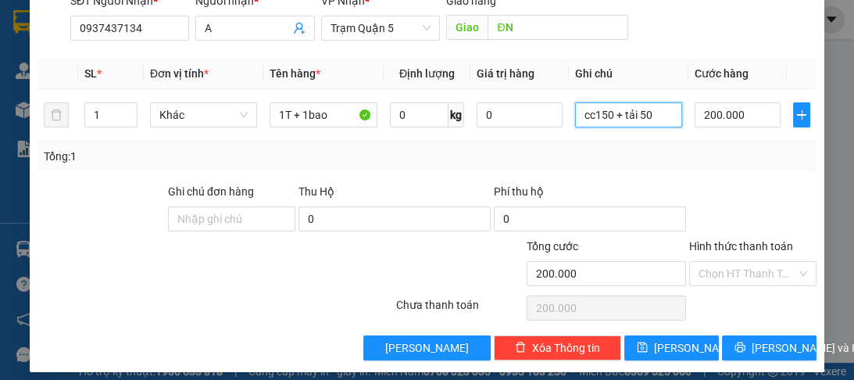
scroll to position [197, 0]
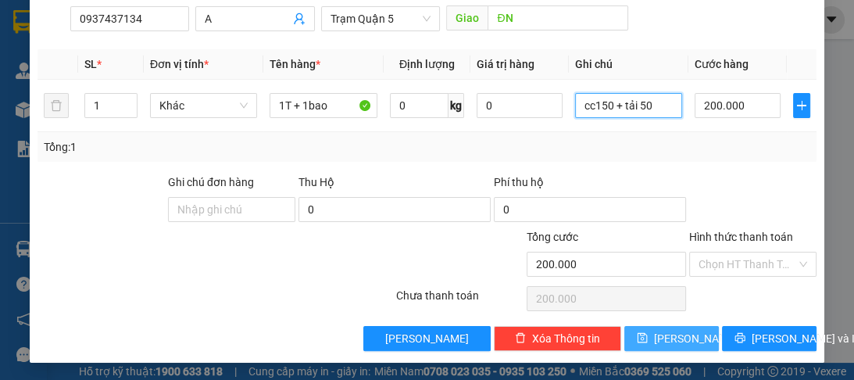
type input "cc150 + tải 50"
click at [658, 338] on button "Lưu" at bounding box center [671, 338] width 94 height 25
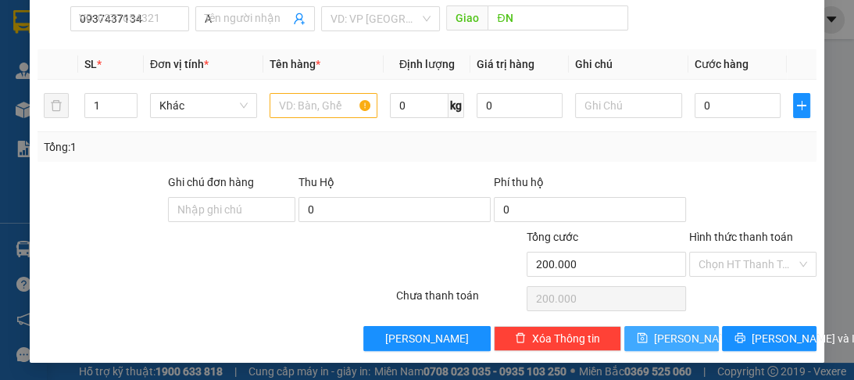
type input "0"
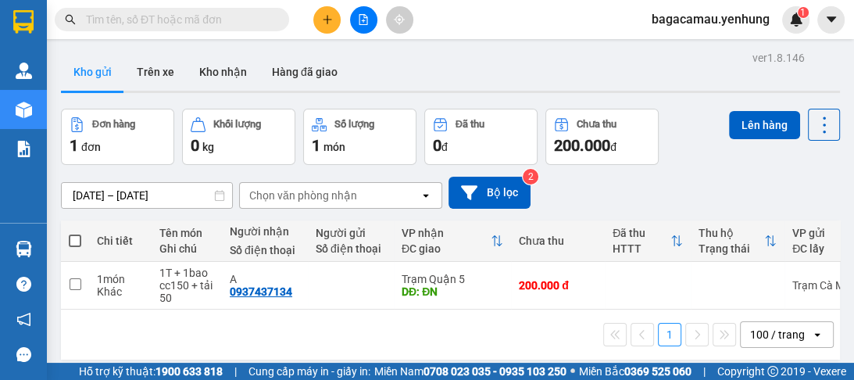
click at [76, 240] on span at bounding box center [75, 240] width 12 height 12
click at [75, 233] on input "checkbox" at bounding box center [75, 233] width 0 height 0
checkbox input "true"
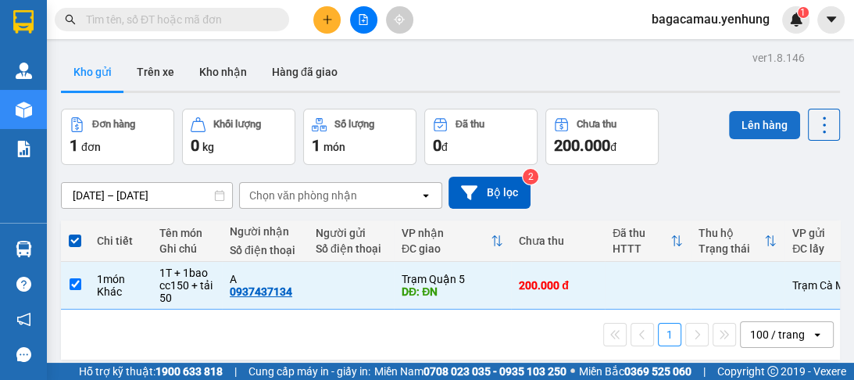
click at [740, 121] on button "Lên hàng" at bounding box center [764, 125] width 71 height 28
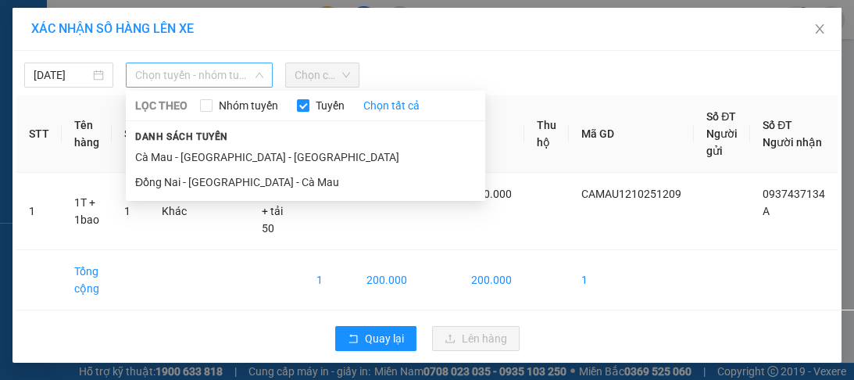
click at [166, 82] on span "Chọn tuyến - nhóm tuyến" at bounding box center [199, 74] width 128 height 23
drag, startPoint x: 190, startPoint y: 158, endPoint x: 328, endPoint y: 102, distance: 148.9
click at [191, 159] on li "Cà Mau - [GEOGRAPHIC_DATA] - [GEOGRAPHIC_DATA]" at bounding box center [305, 156] width 359 height 25
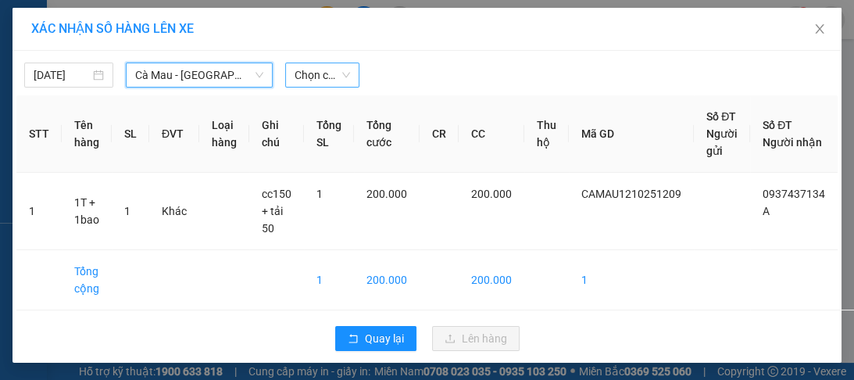
click at [327, 79] on span "Chọn chuyến" at bounding box center [321, 74] width 55 height 23
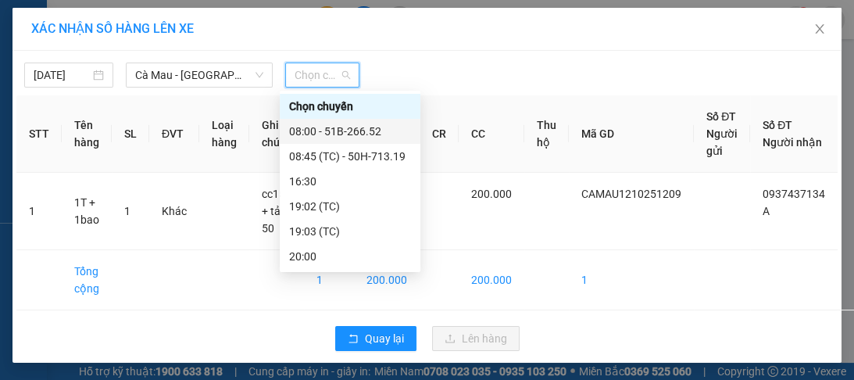
click at [340, 127] on div "08:00 - 51B-266.52" at bounding box center [350, 131] width 122 height 17
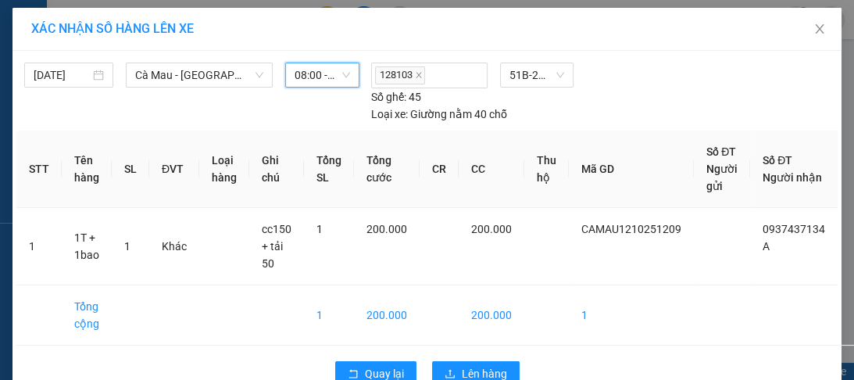
scroll to position [35, 0]
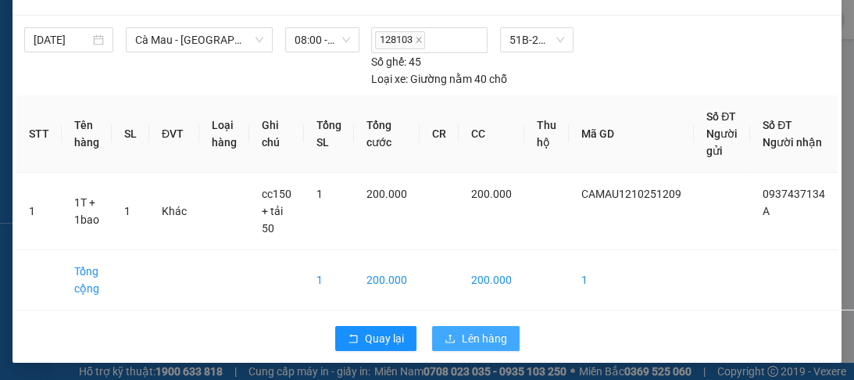
click at [472, 338] on span "Lên hàng" at bounding box center [484, 338] width 45 height 17
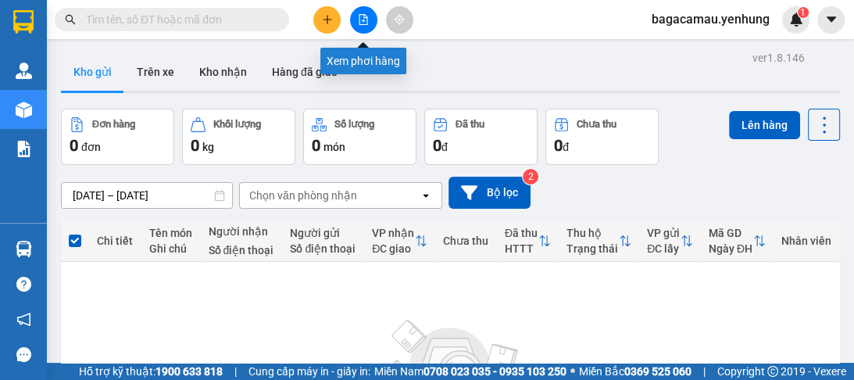
click at [360, 19] on icon "file-add" at bounding box center [363, 19] width 11 height 11
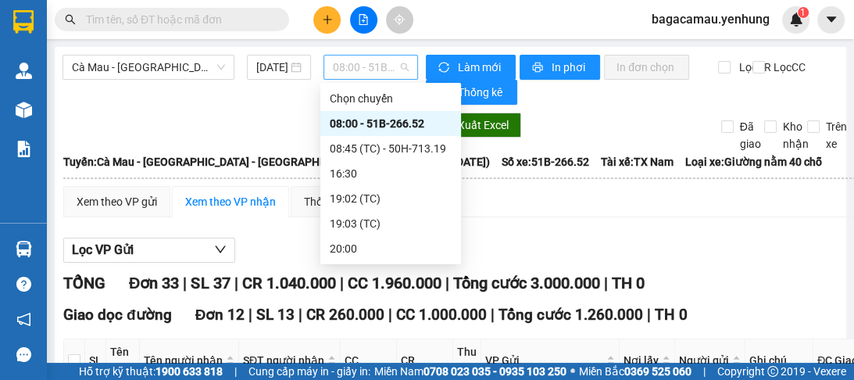
click at [353, 62] on span "08:00 - 51B-266.52" at bounding box center [371, 66] width 76 height 23
click at [373, 122] on div "08:00 - 51B-266.52" at bounding box center [391, 123] width 122 height 17
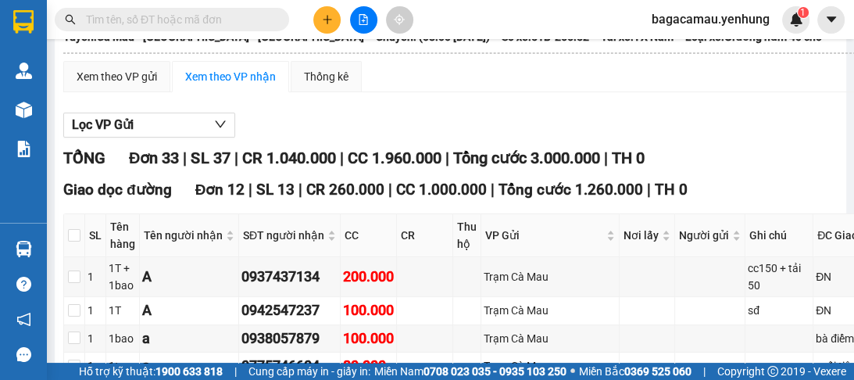
scroll to position [62, 0]
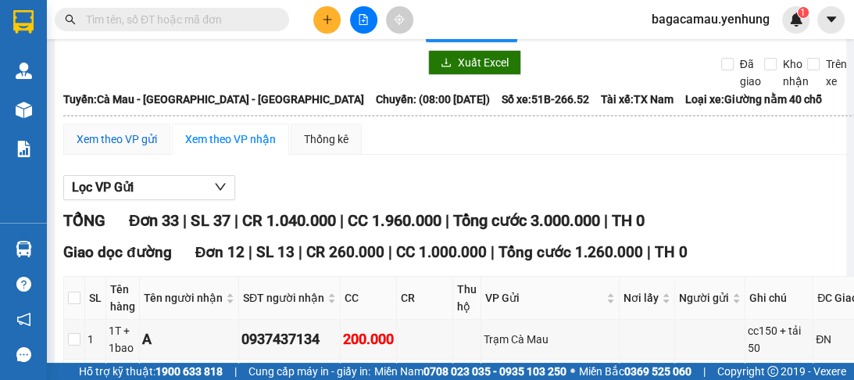
click at [101, 134] on div "Xem theo VP gửi" at bounding box center [117, 138] width 80 height 17
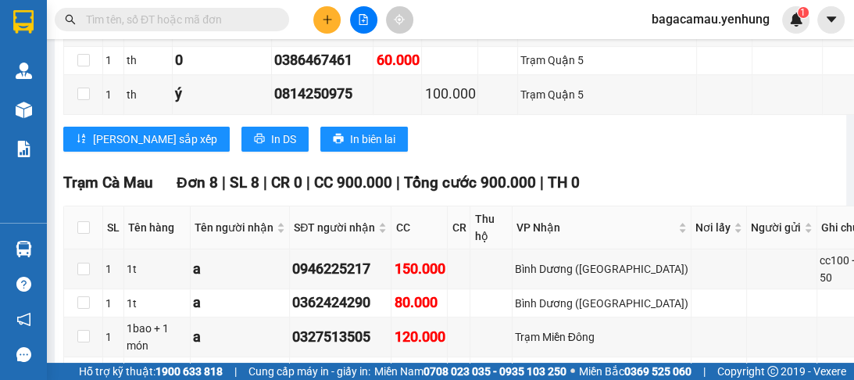
scroll to position [437, 0]
